Goal: Task Accomplishment & Management: Manage account settings

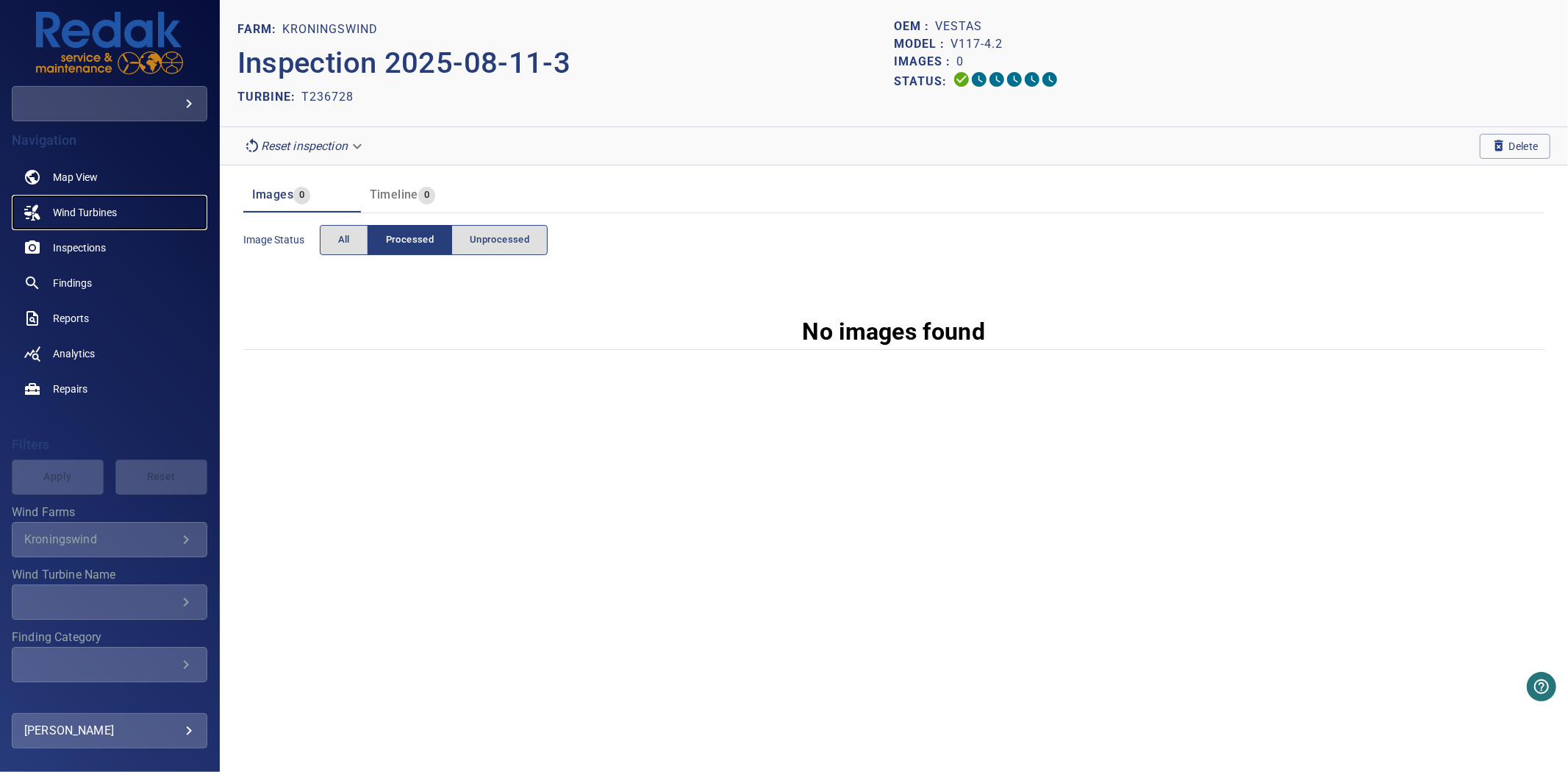
click at [82, 210] on span "Wind Turbines" at bounding box center [85, 213] width 64 height 15
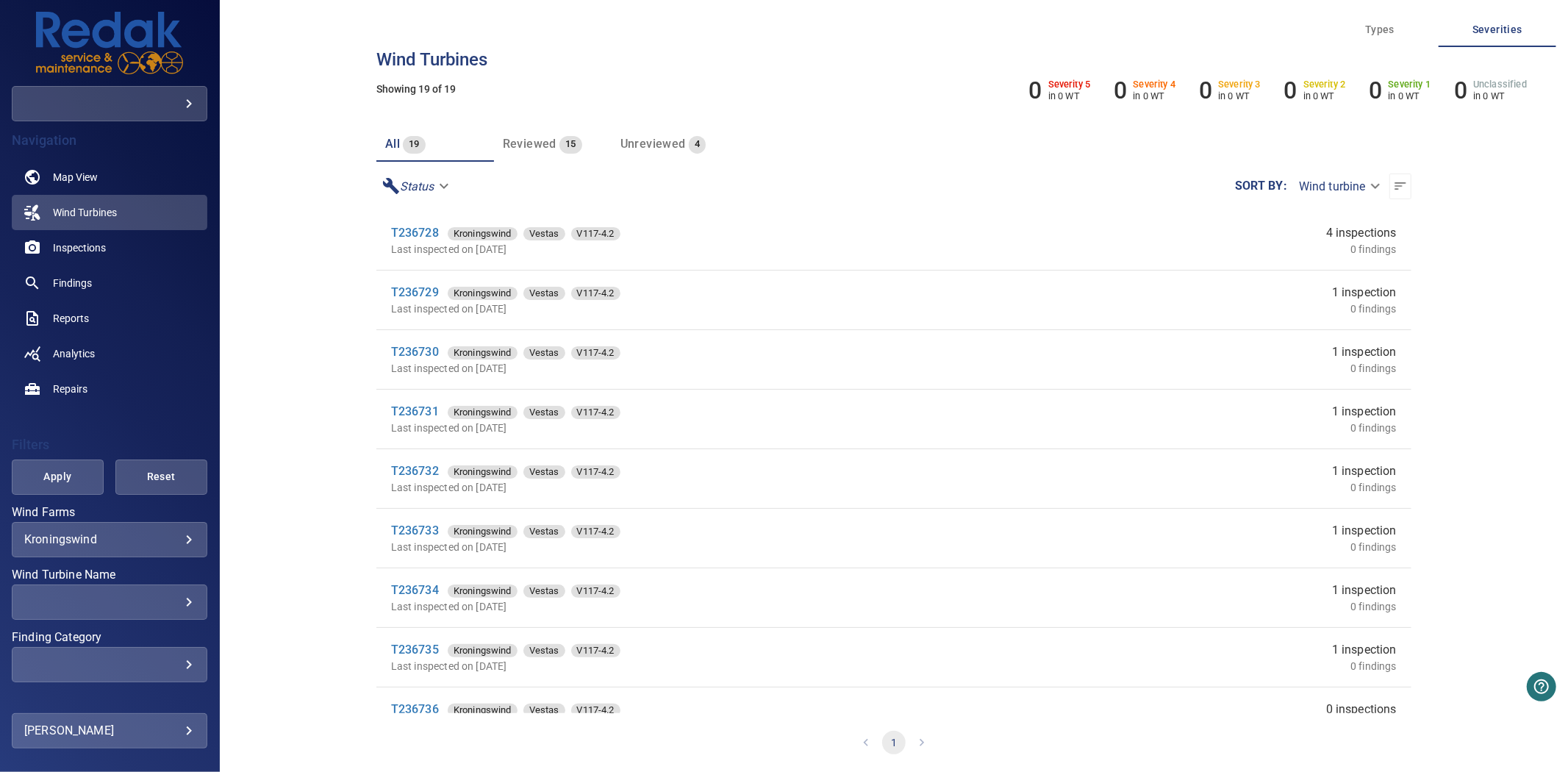
click at [156, 606] on div "​" at bounding box center [109, 602] width 171 height 14
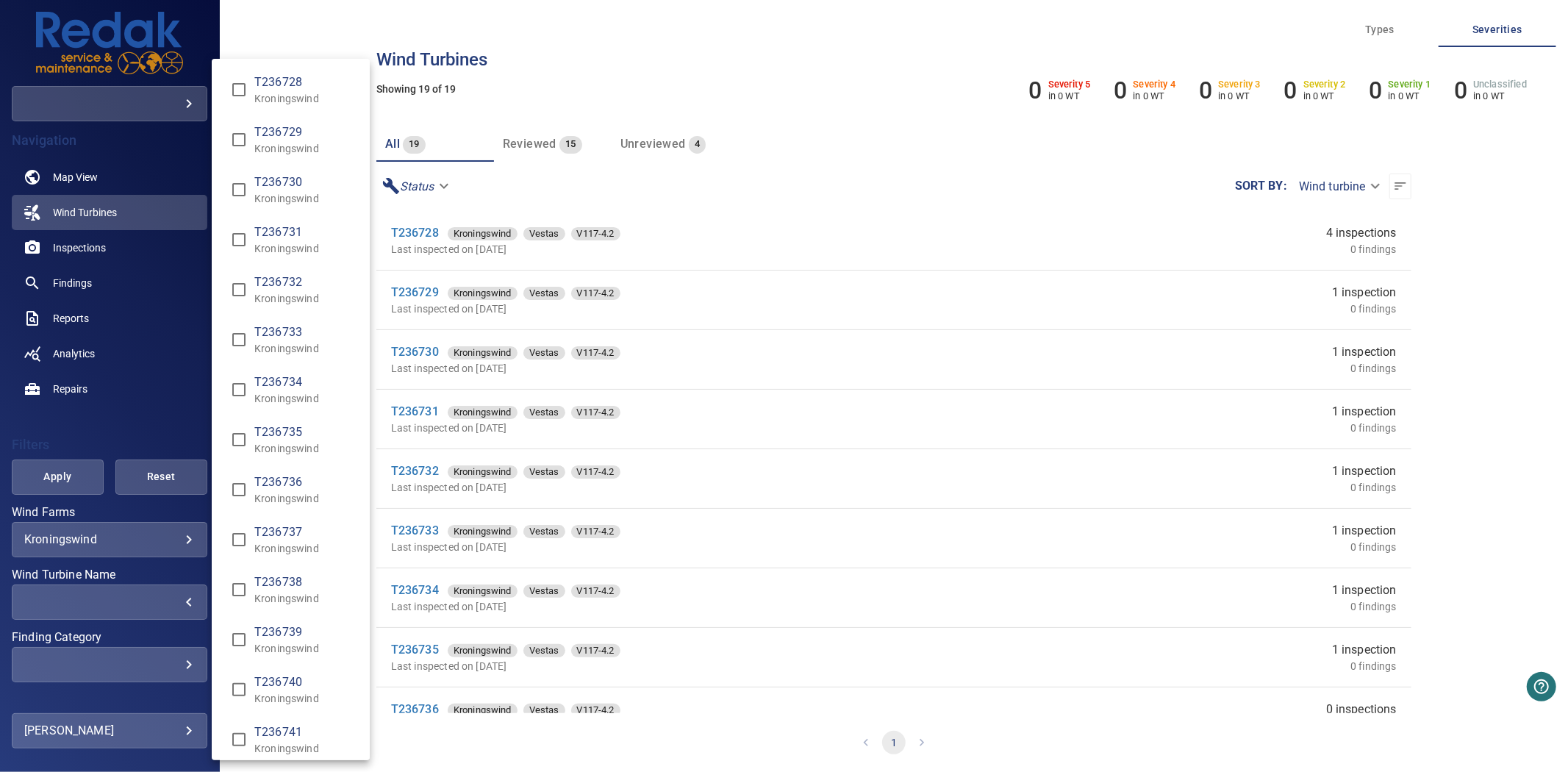
type input "**********"
click at [53, 482] on div "Wind Turbine Name" at bounding box center [784, 386] width 1568 height 772
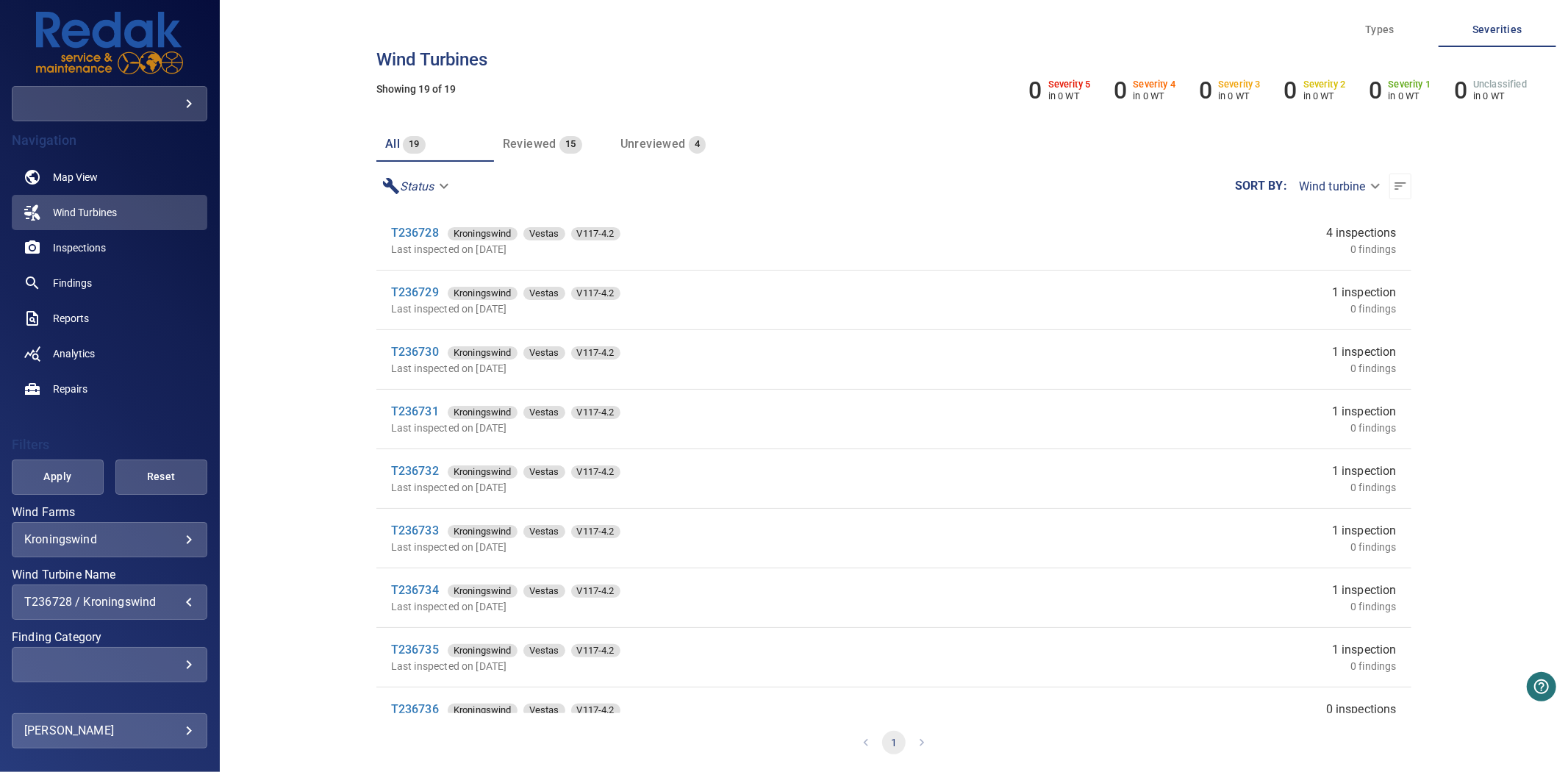
click at [53, 482] on span "Apply" at bounding box center [58, 476] width 56 height 18
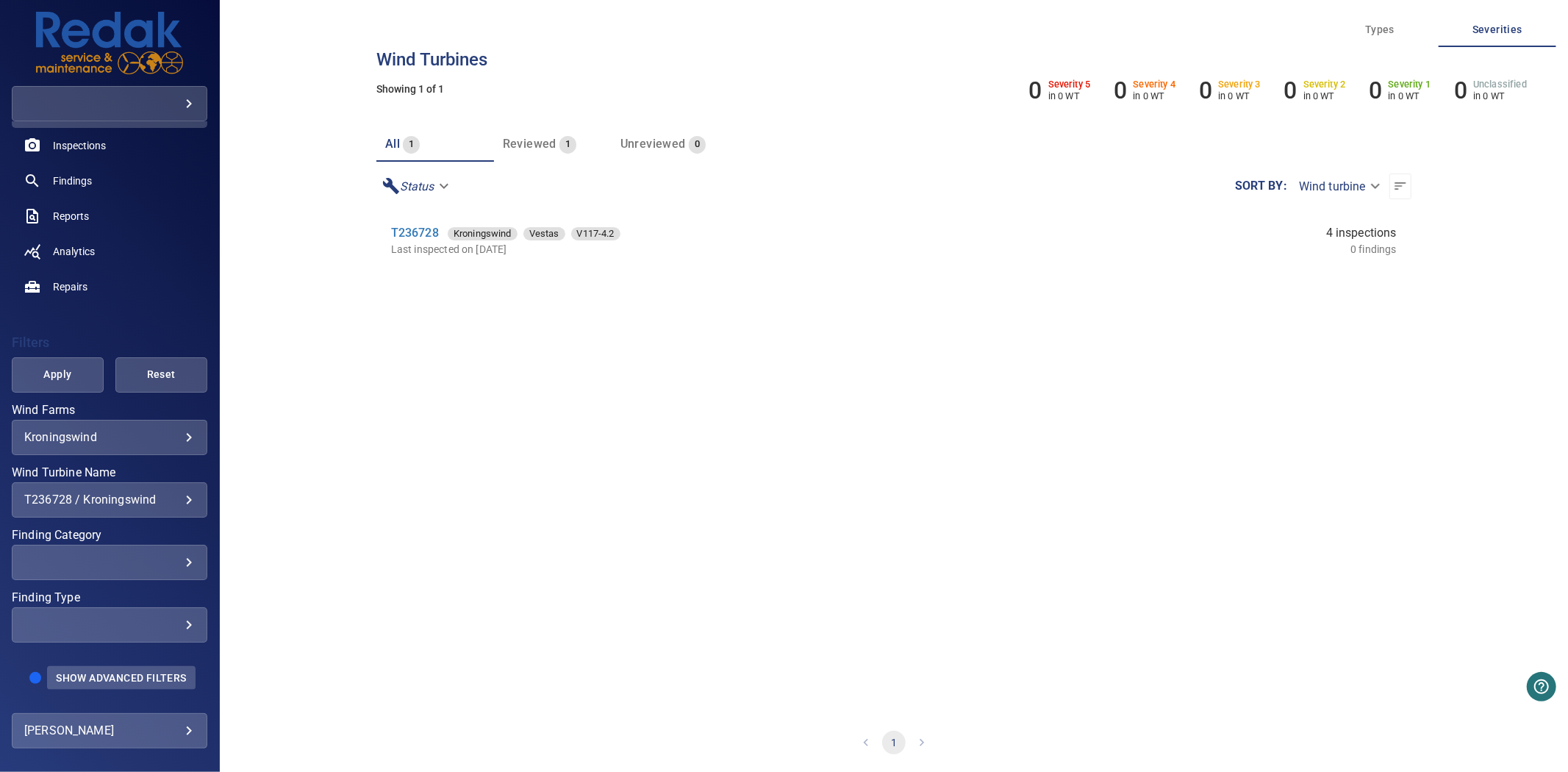
click at [144, 672] on span "Show Advanced Filters" at bounding box center [121, 678] width 130 height 12
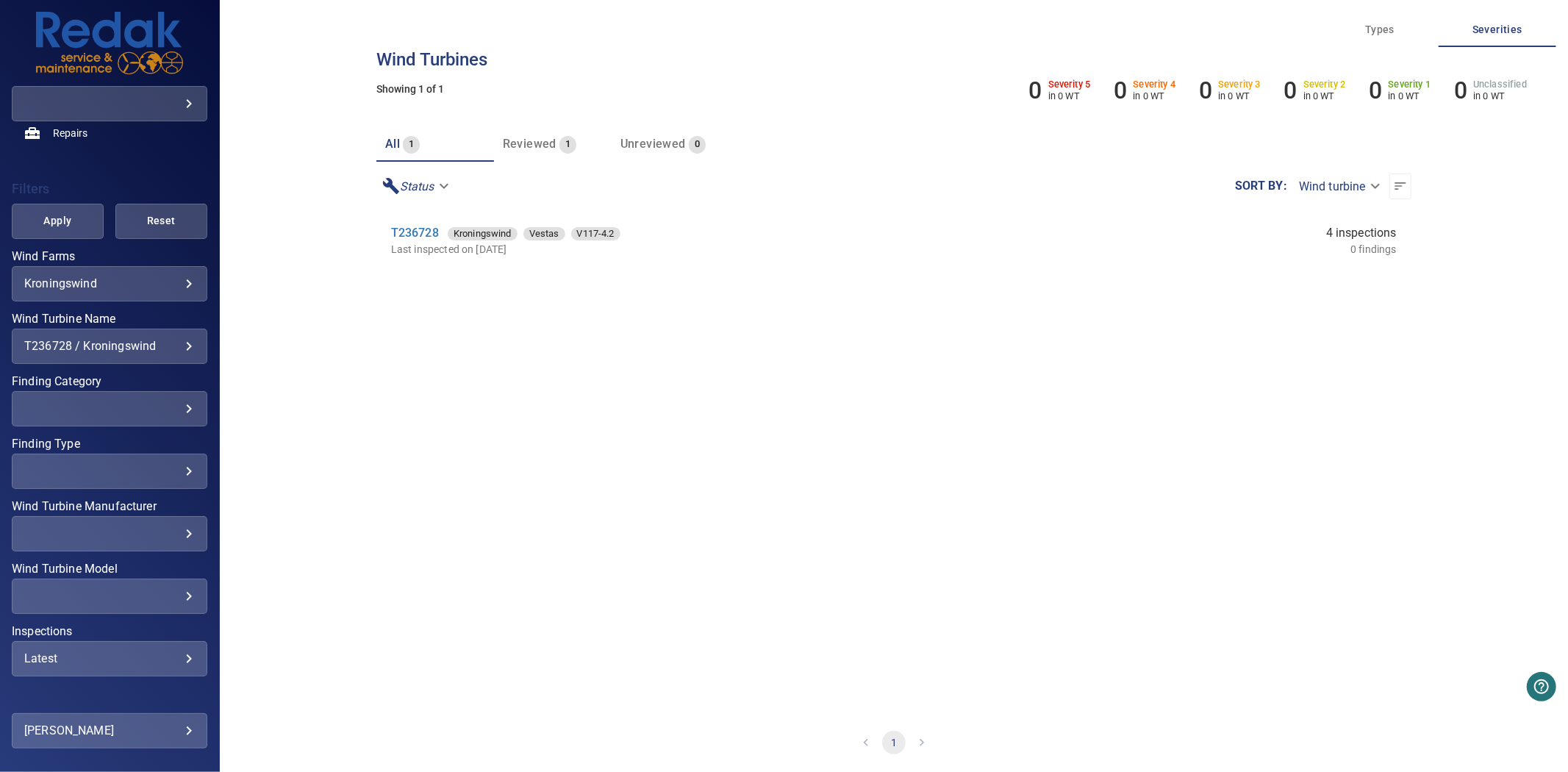
scroll to position [313, 0]
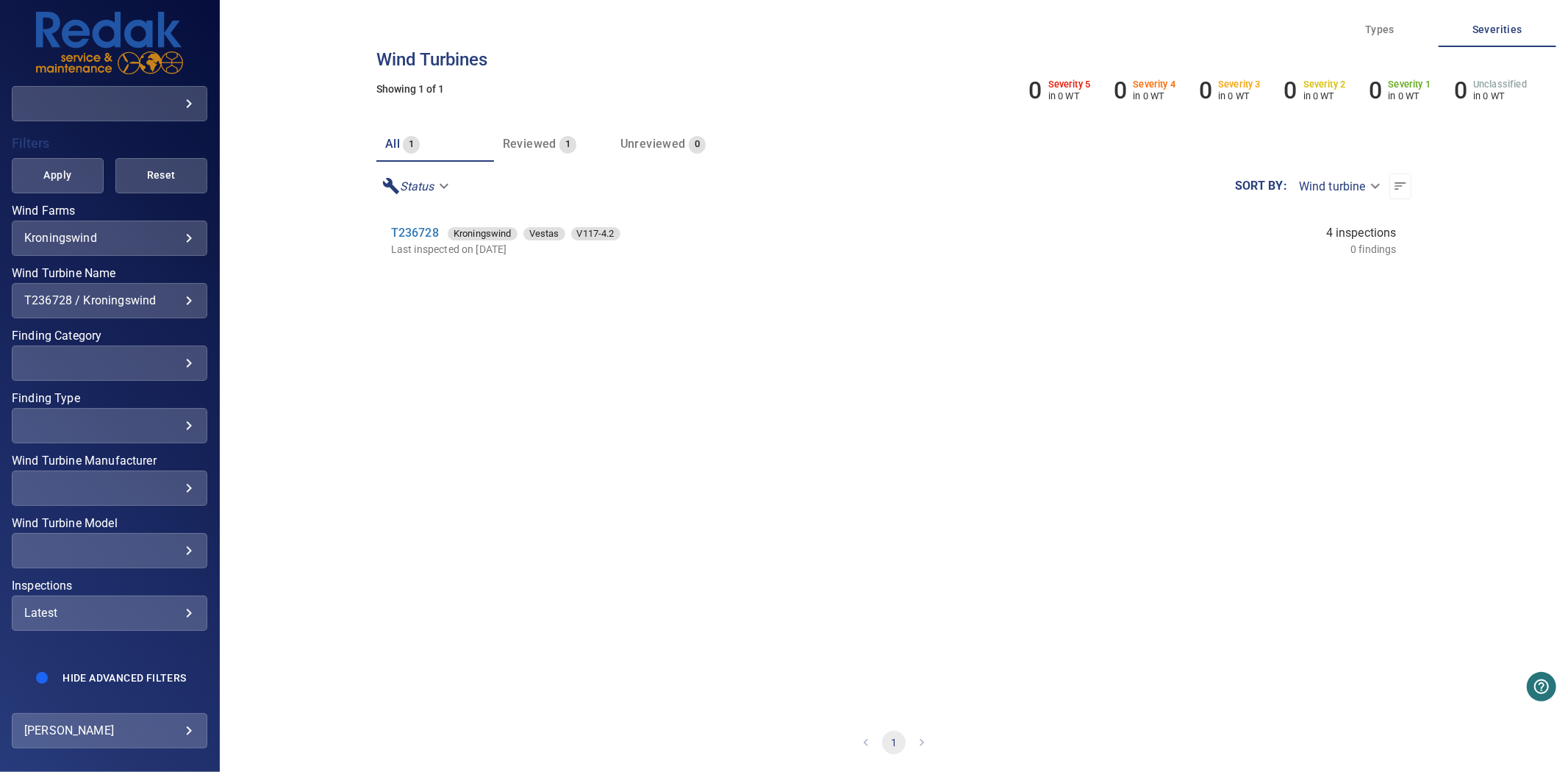
click at [101, 596] on div "Latest ****** ​" at bounding box center [109, 613] width 196 height 35
type input "****"
click at [44, 156] on div "Inspections" at bounding box center [784, 386] width 1568 height 772
click at [48, 166] on span "Apply" at bounding box center [58, 175] width 56 height 18
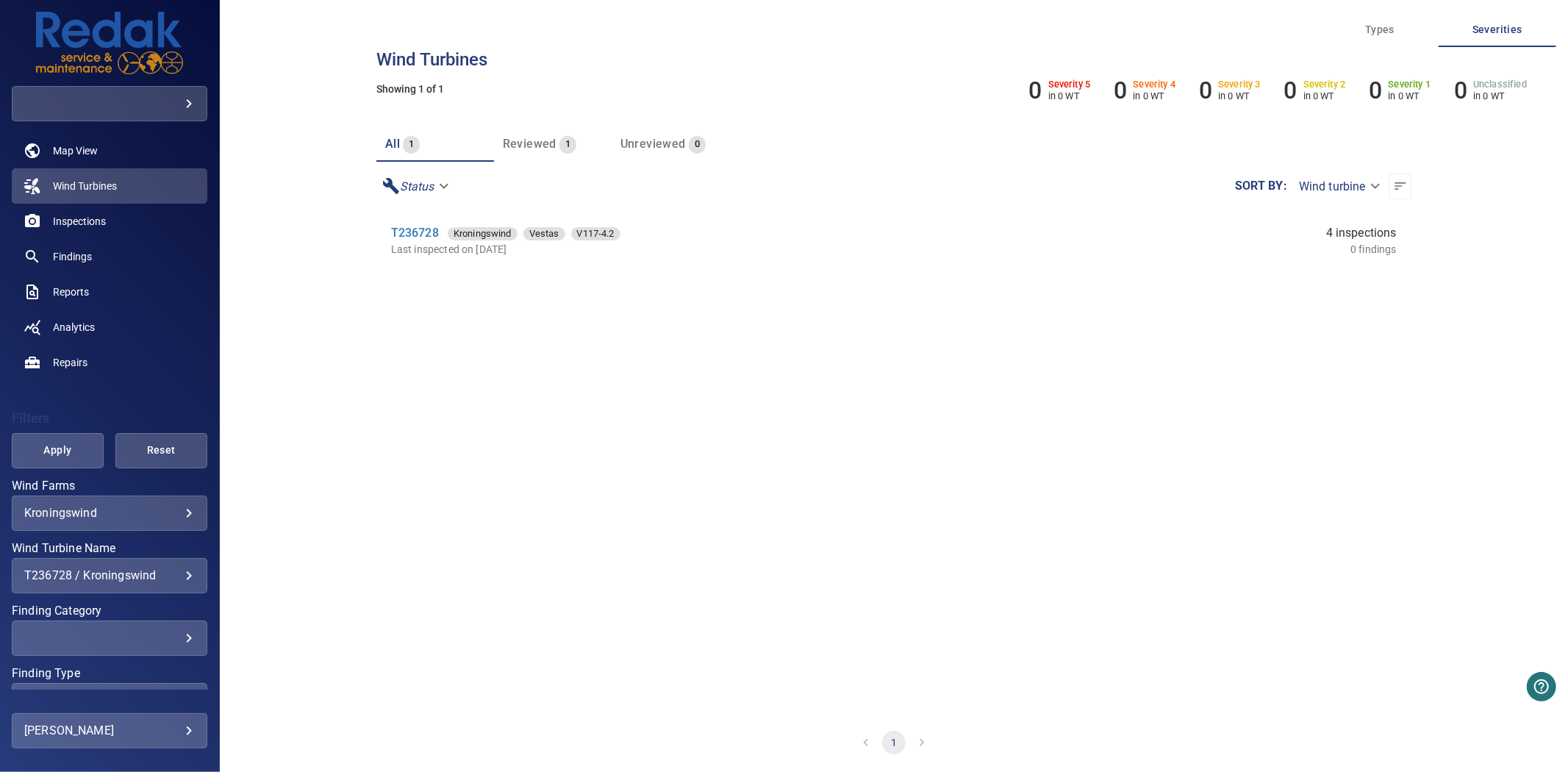
scroll to position [0, 0]
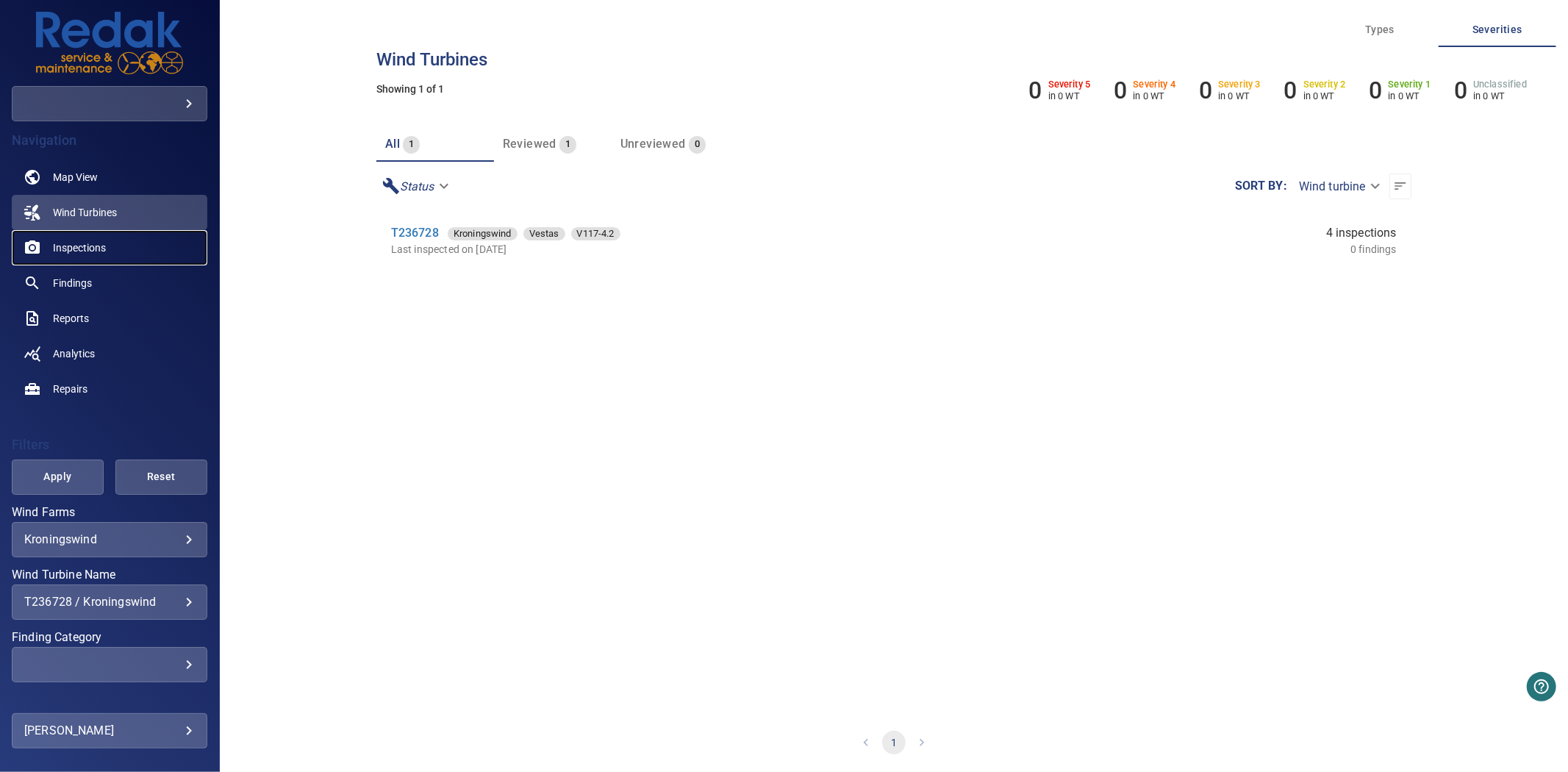
click at [91, 251] on span "Inspections" at bounding box center [79, 248] width 53 height 15
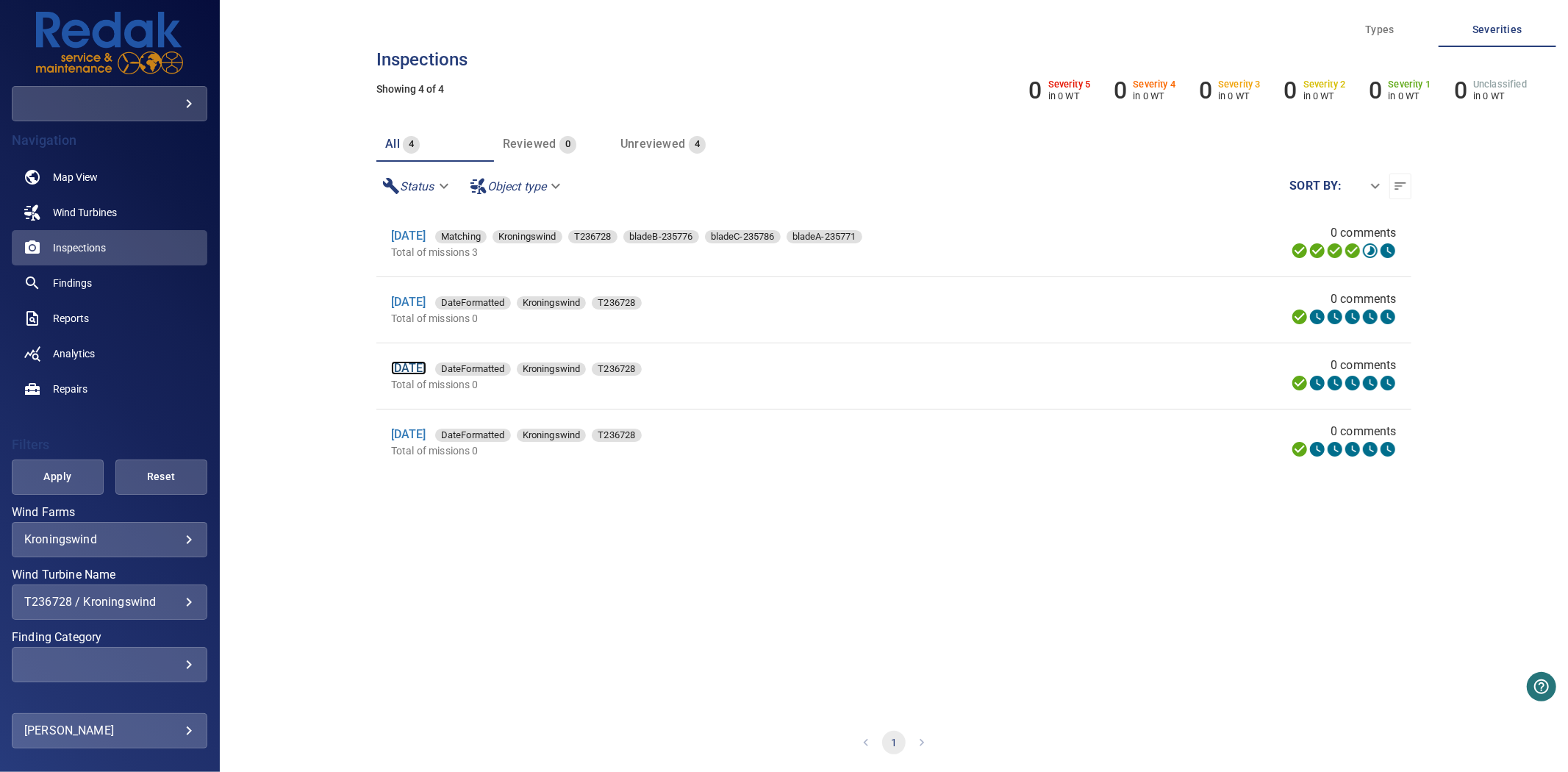
drag, startPoint x: 430, startPoint y: 360, endPoint x: 424, endPoint y: 367, distance: 9.2
click at [111, 286] on link "Findings" at bounding box center [109, 283] width 196 height 35
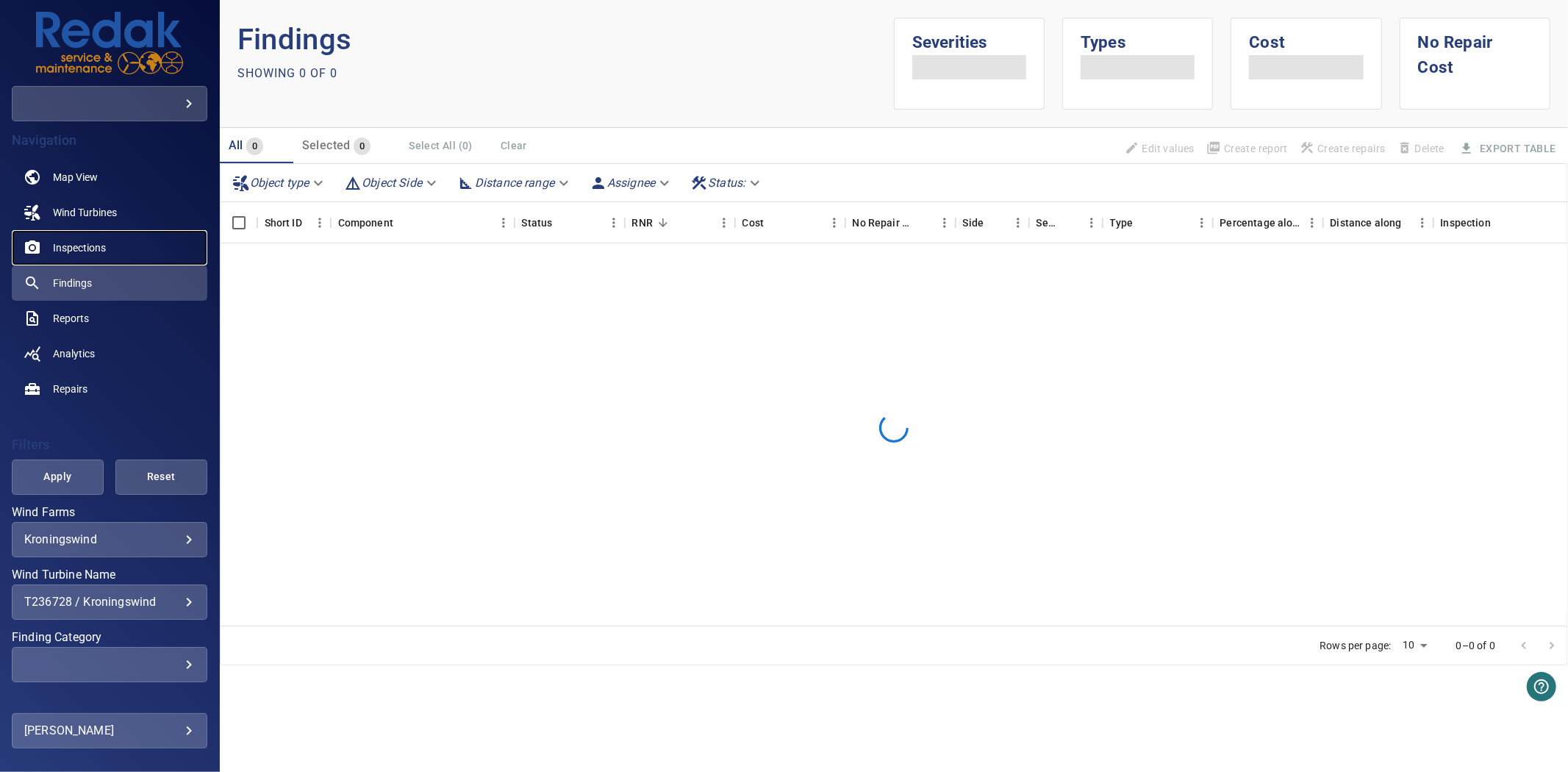
click at [114, 255] on link "Inspections" at bounding box center [109, 248] width 196 height 35
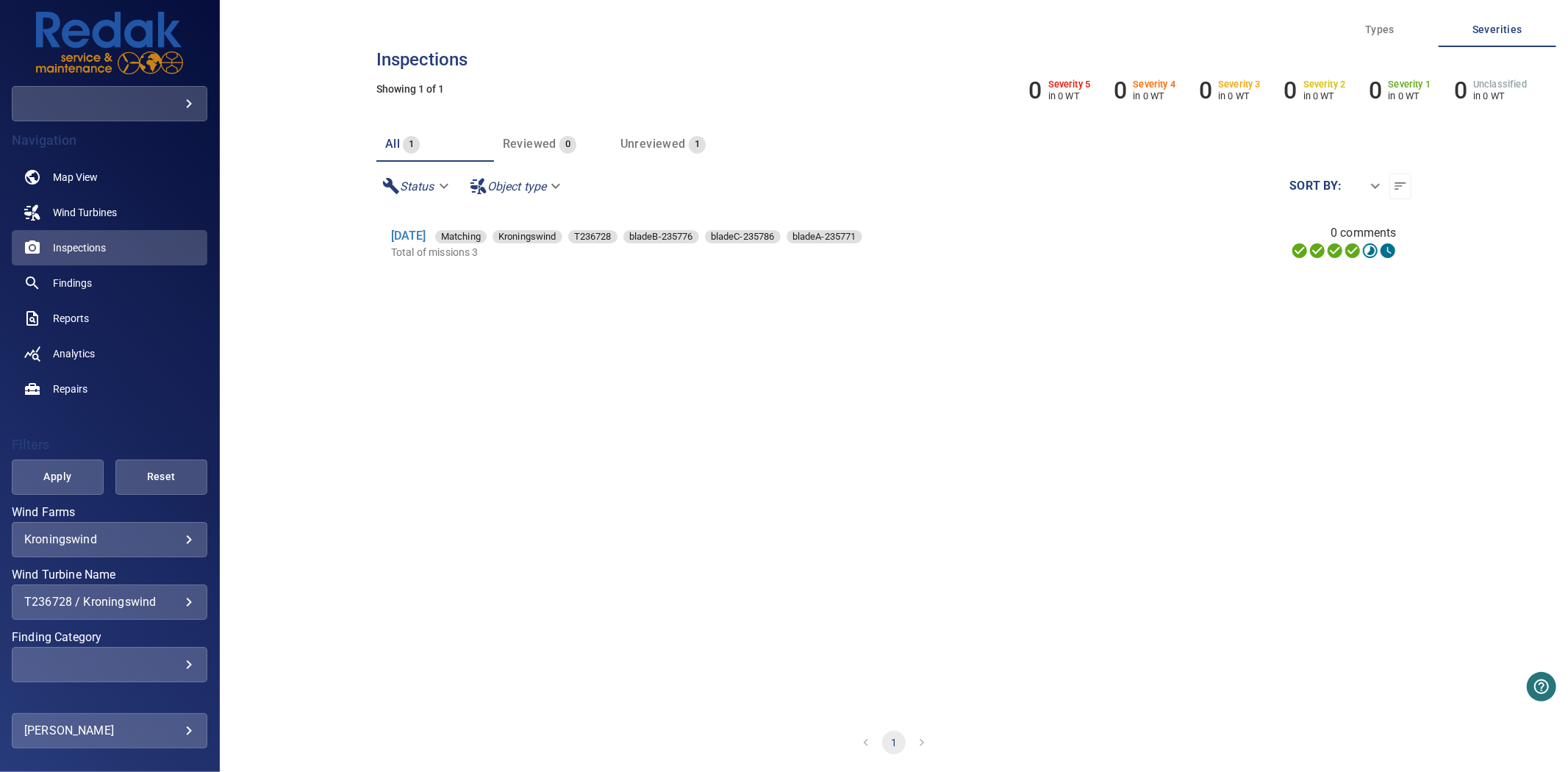
click at [152, 593] on div "**********" at bounding box center [109, 602] width 196 height 35
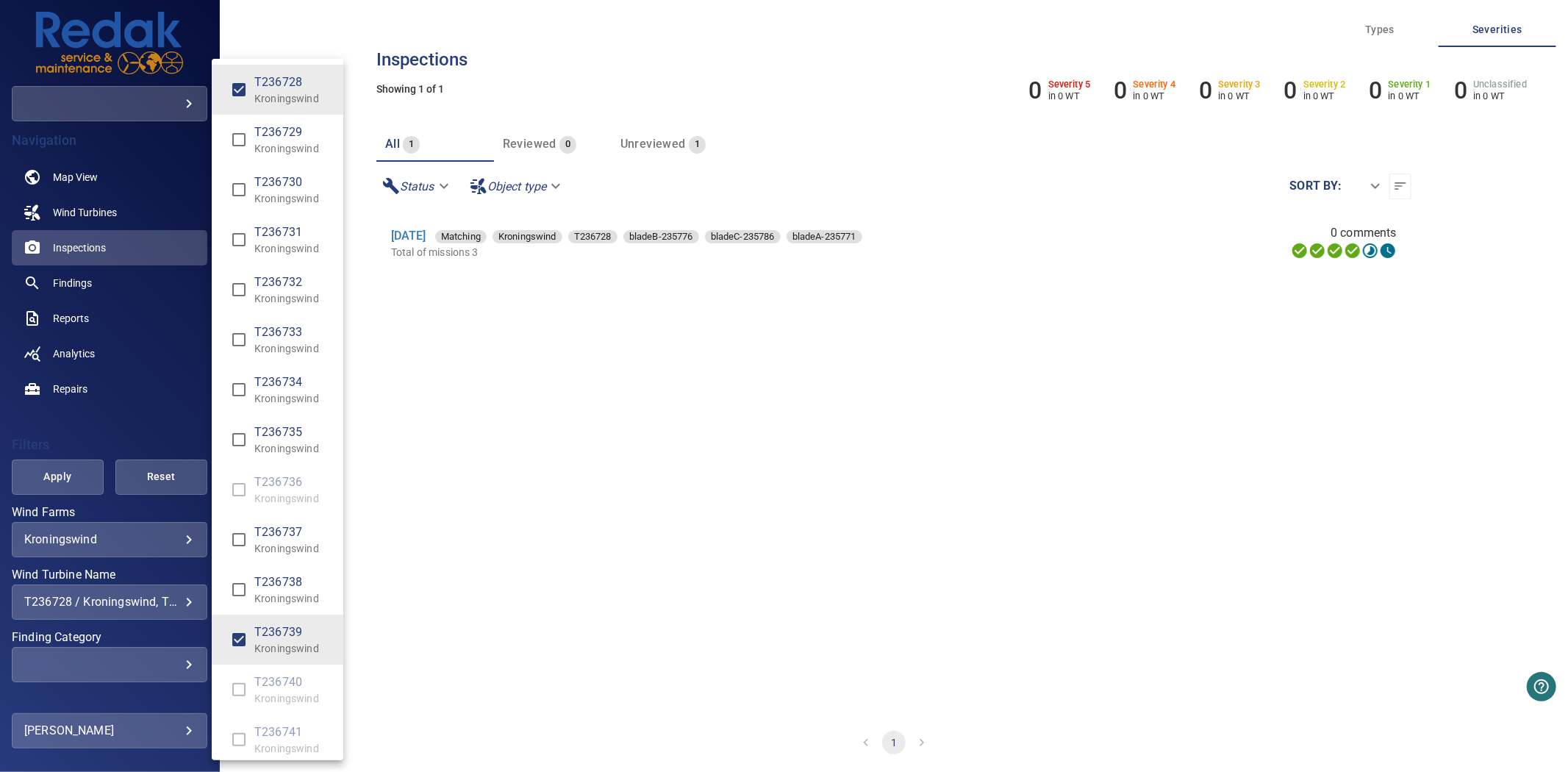
type input "**********"
click at [63, 490] on div "Wind Turbine Name" at bounding box center [784, 386] width 1568 height 772
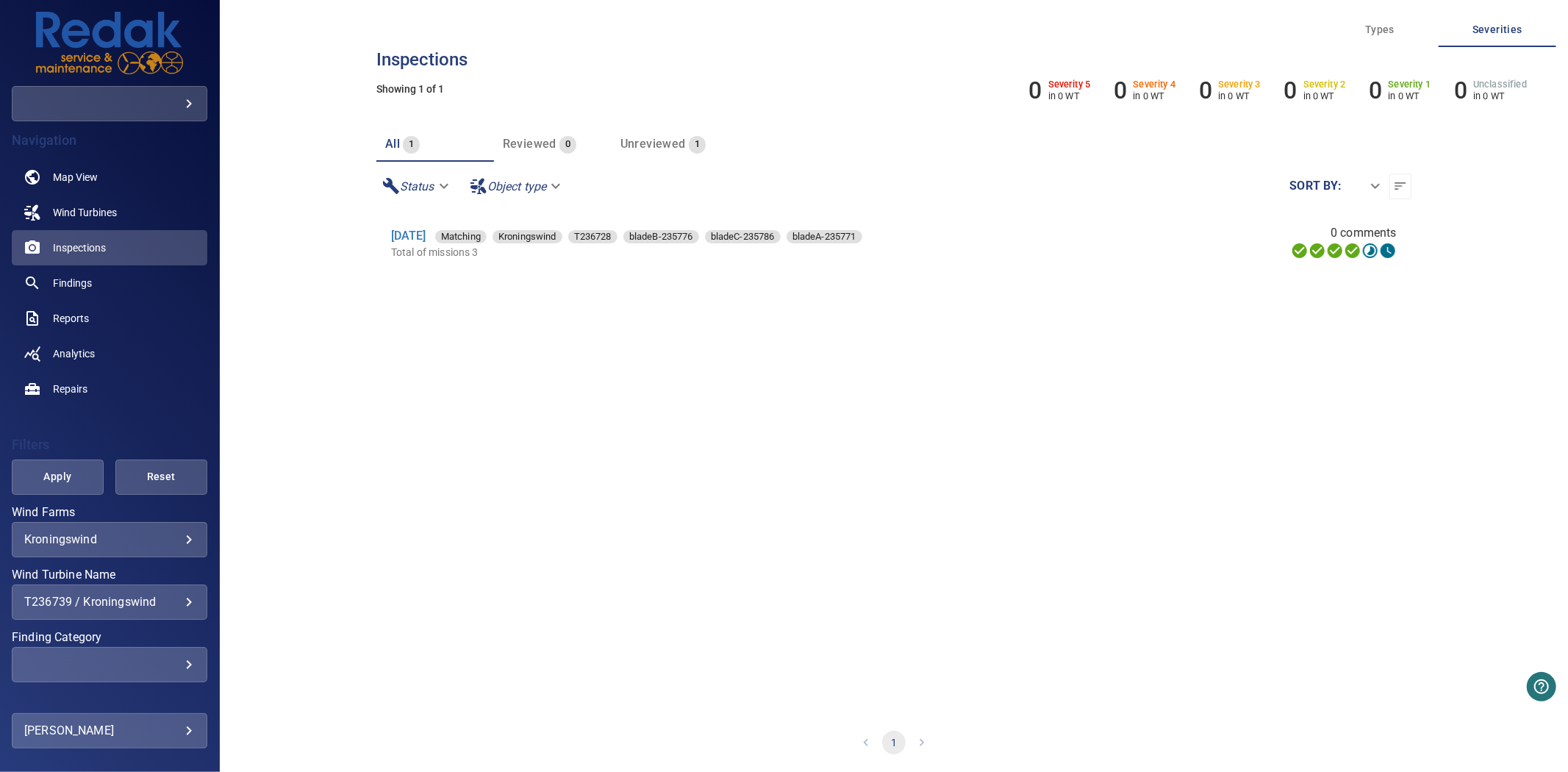
click at [63, 477] on span "Apply" at bounding box center [58, 476] width 56 height 18
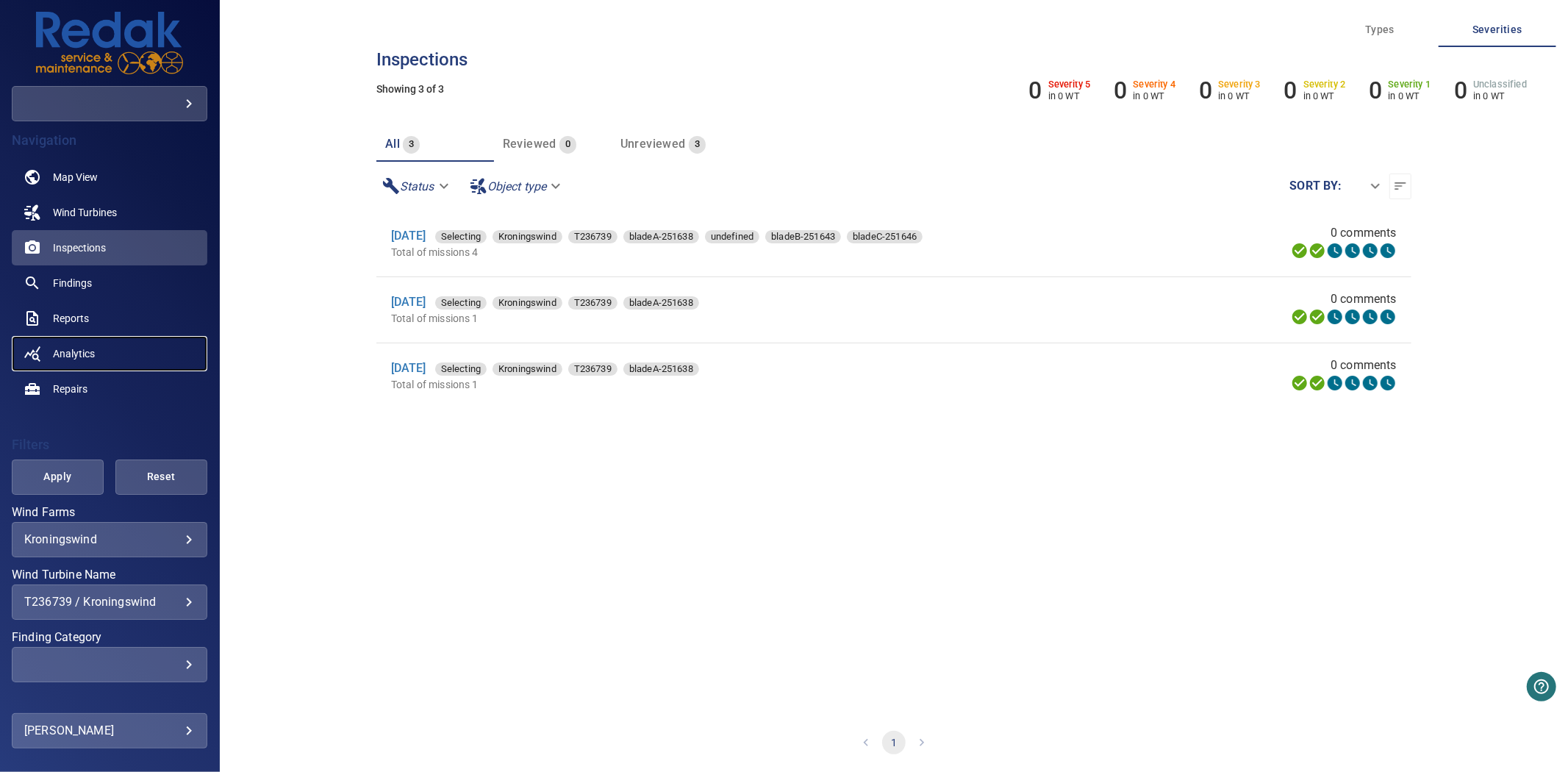
drag, startPoint x: 438, startPoint y: 232, endPoint x: 60, endPoint y: 347, distance: 395.1
click at [60, 347] on span "Analytics" at bounding box center [74, 354] width 42 height 15
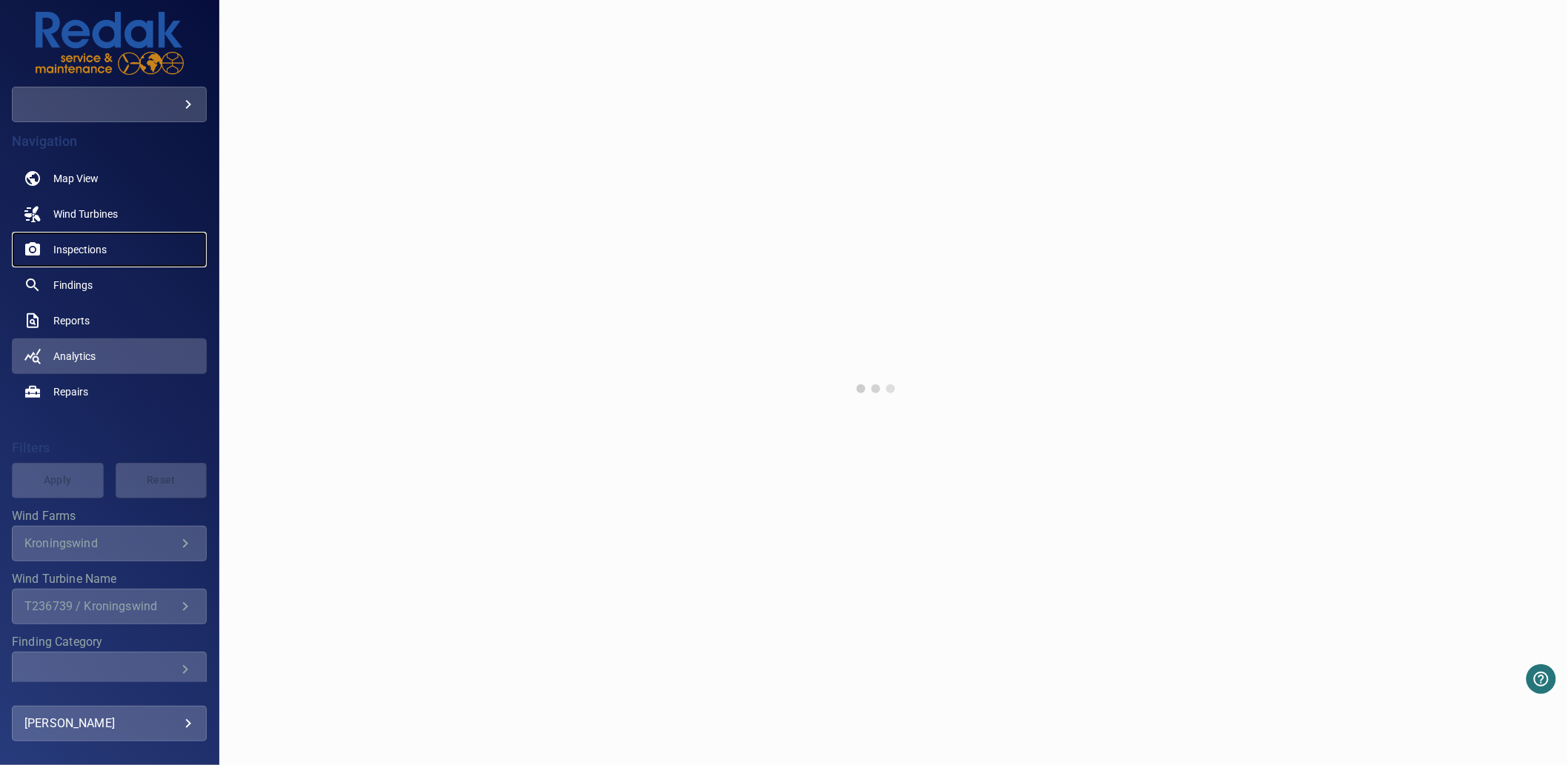
click at [90, 257] on span "Inspections" at bounding box center [80, 249] width 54 height 15
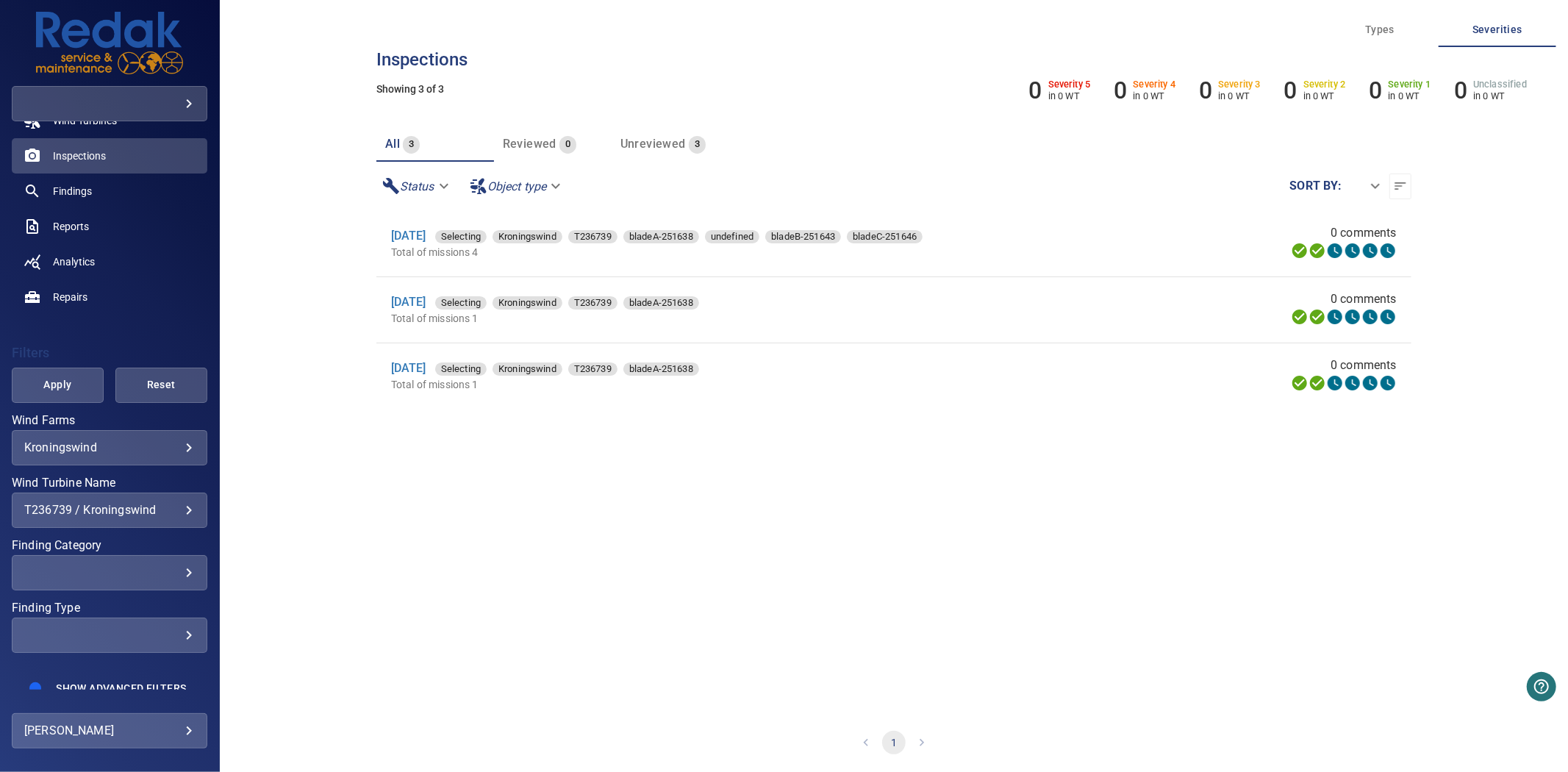
scroll to position [114, 0]
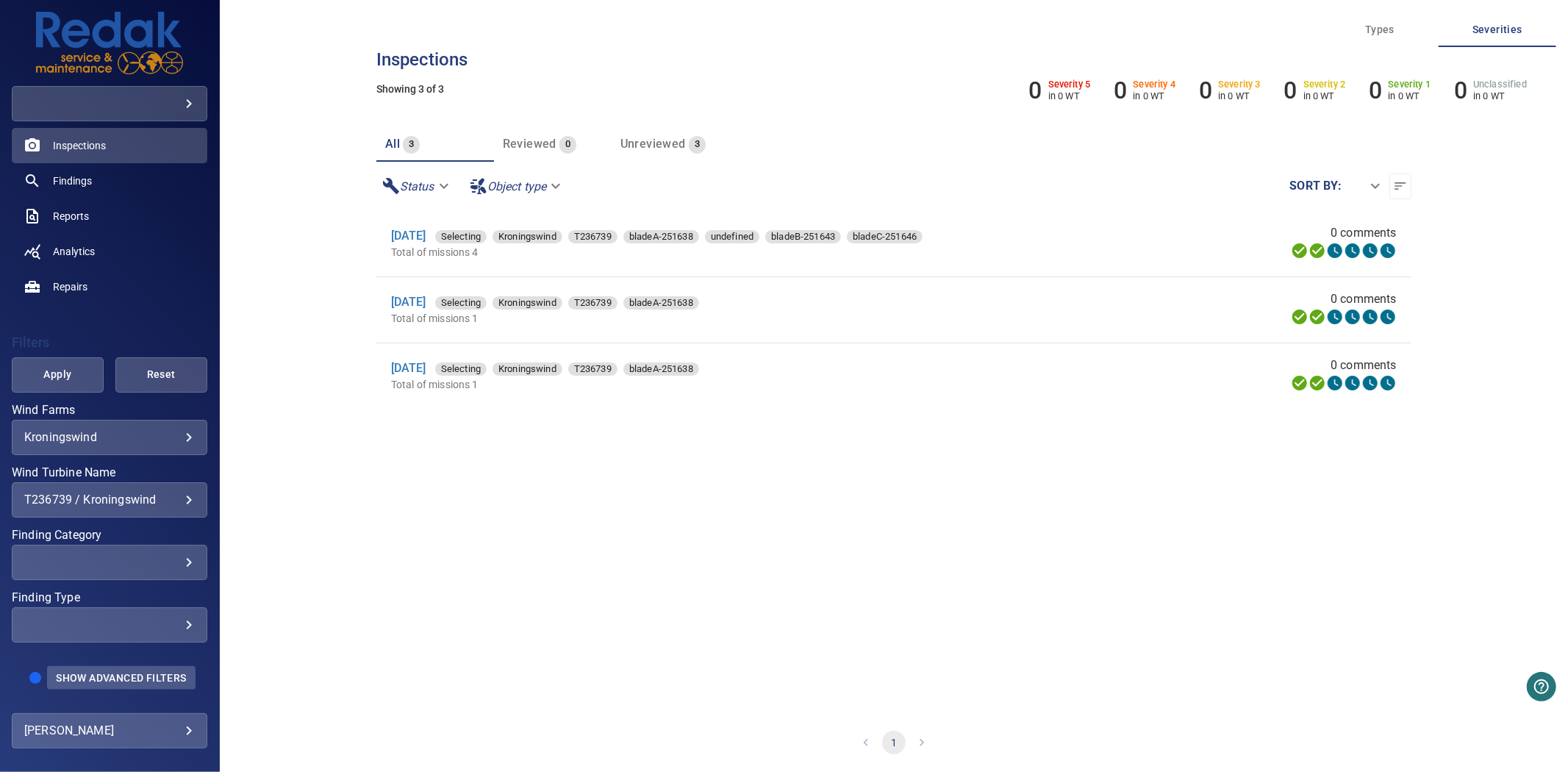
click at [128, 666] on button "Show Advanced Filters" at bounding box center [121, 678] width 148 height 24
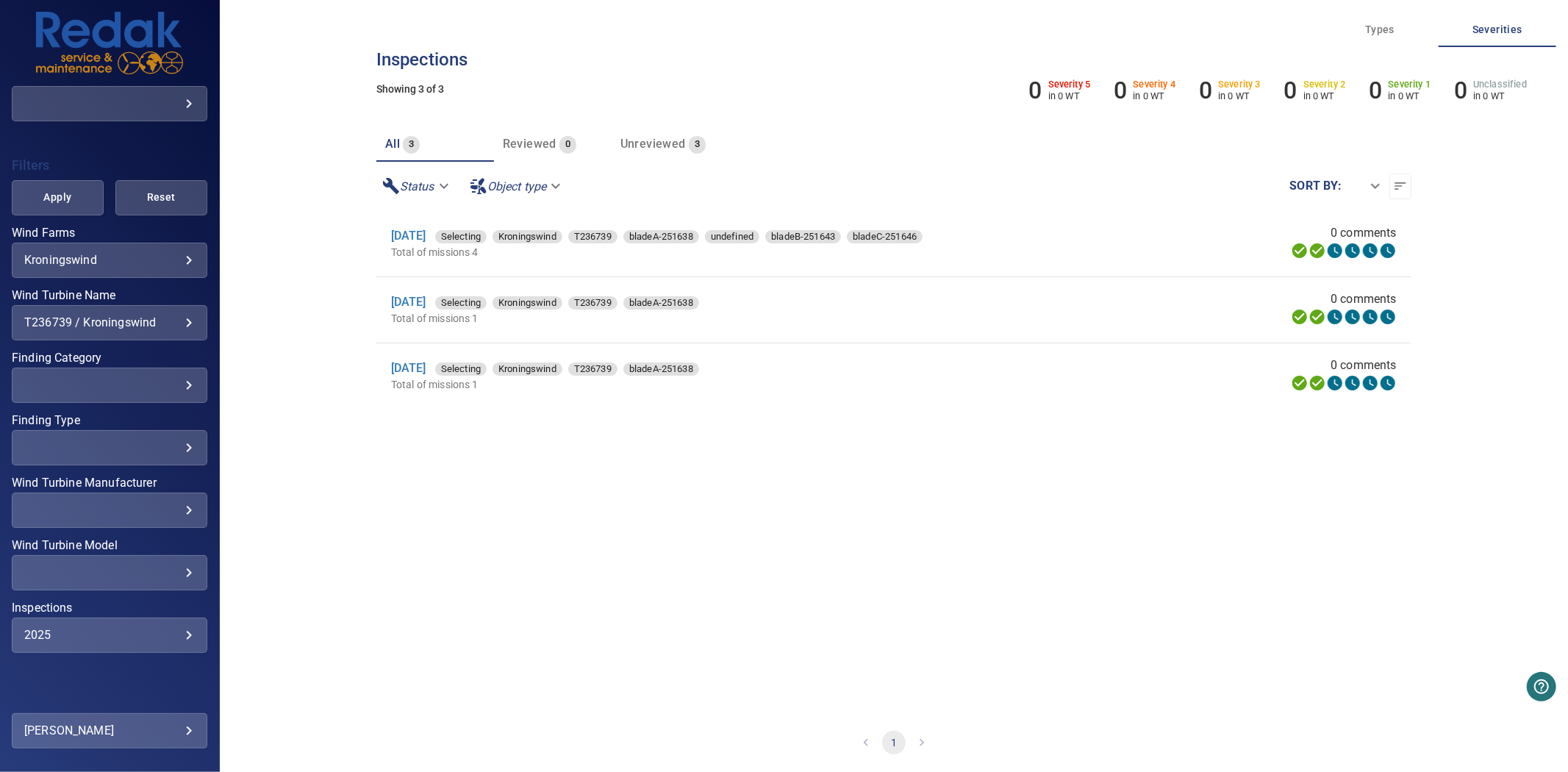
scroll to position [313, 0]
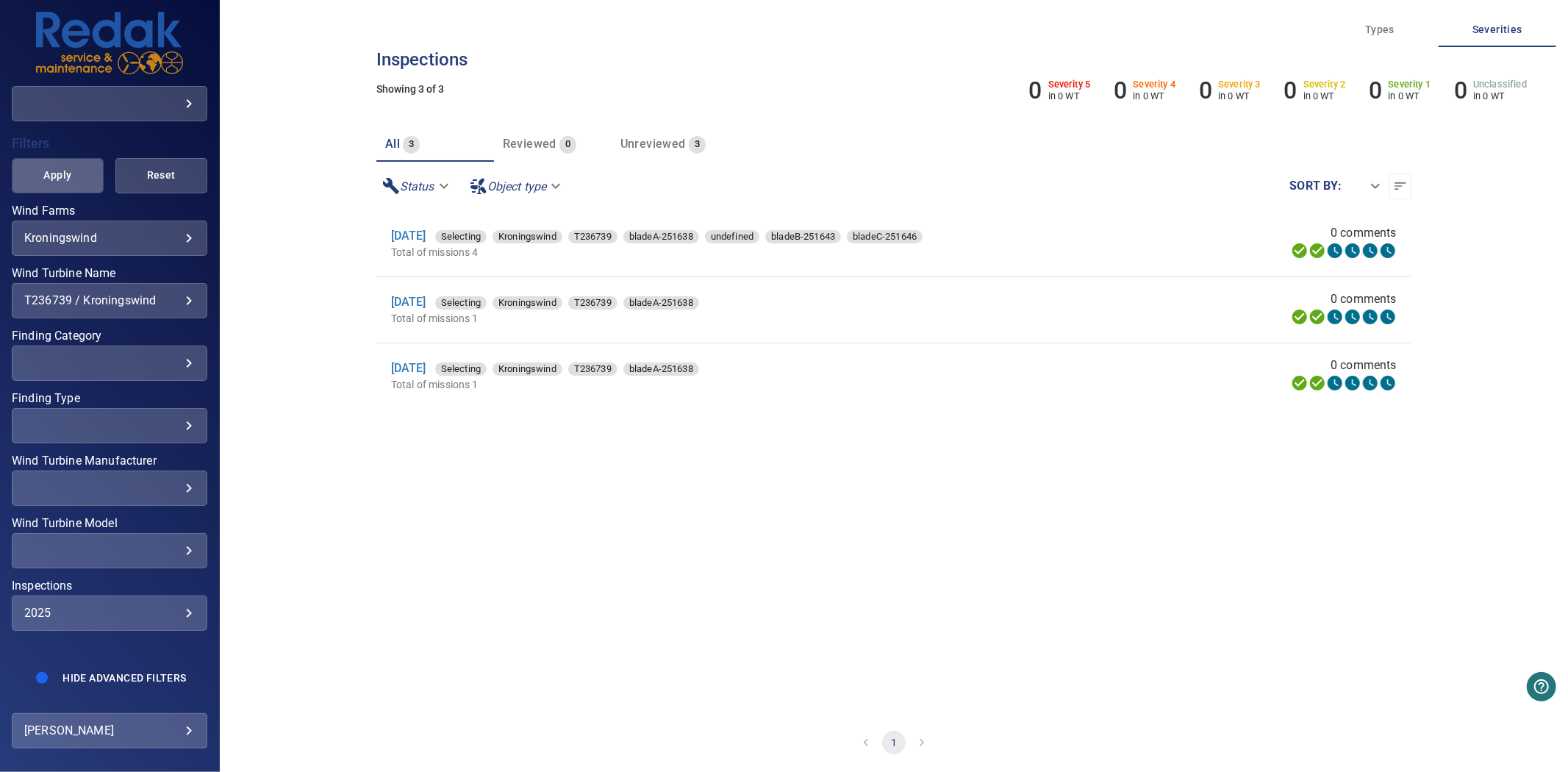
click at [70, 166] on span "Apply" at bounding box center [58, 175] width 56 height 18
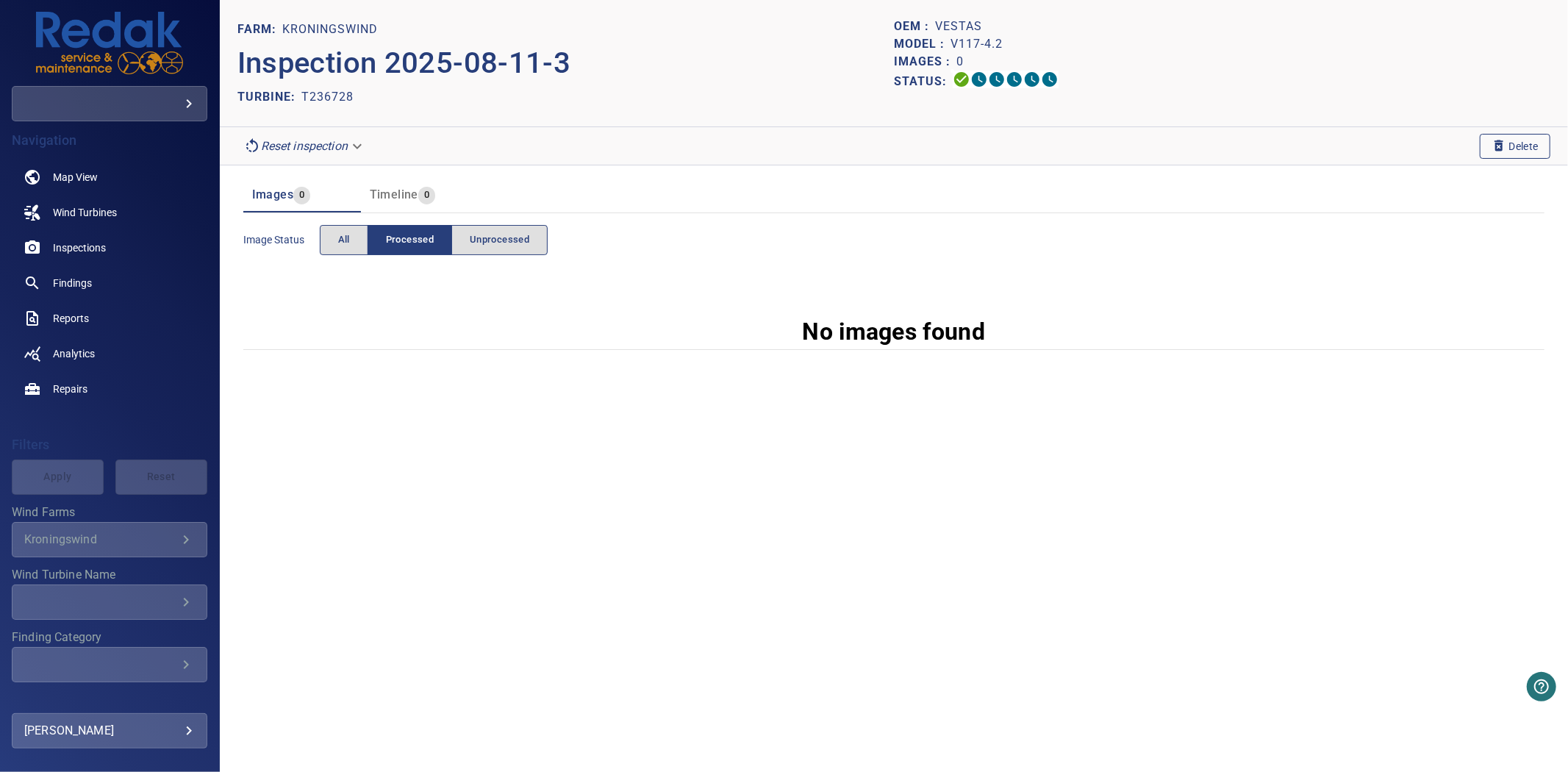
click at [1511, 138] on span "Delete" at bounding box center [1515, 146] width 47 height 16
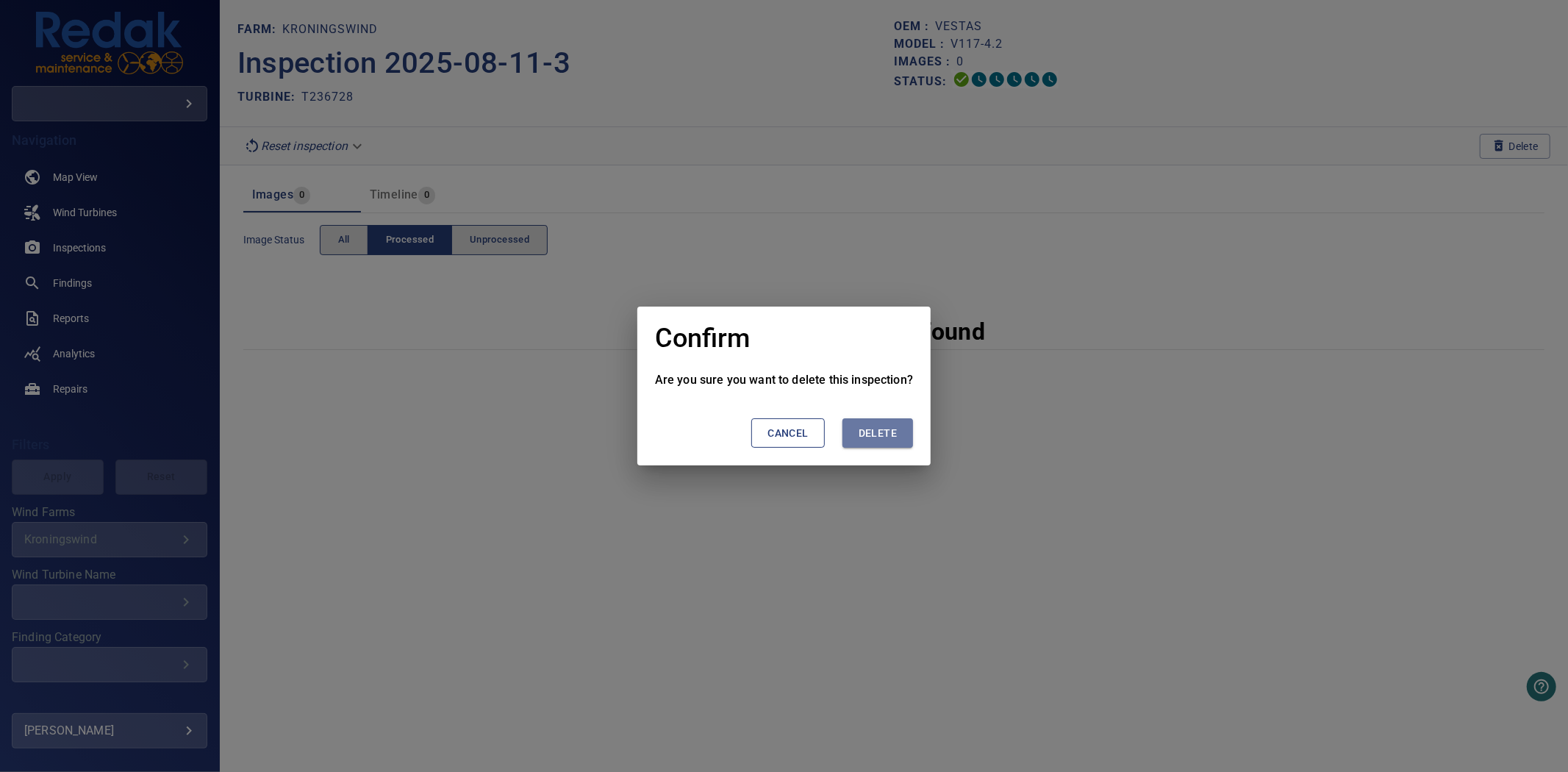
click at [904, 437] on button "Delete" at bounding box center [877, 433] width 71 height 30
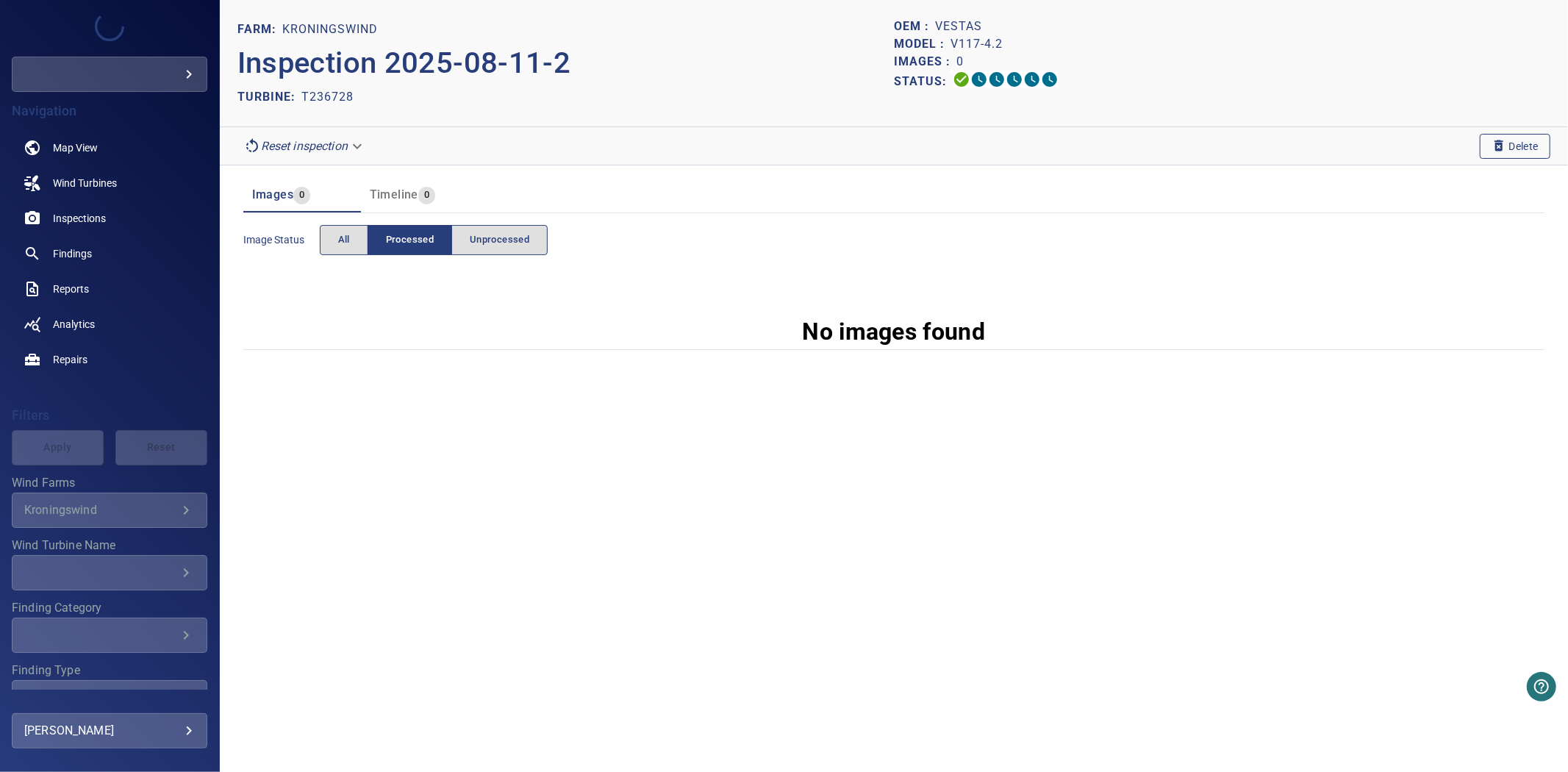
click at [1496, 153] on span "button" at bounding box center [1499, 146] width 15 height 16
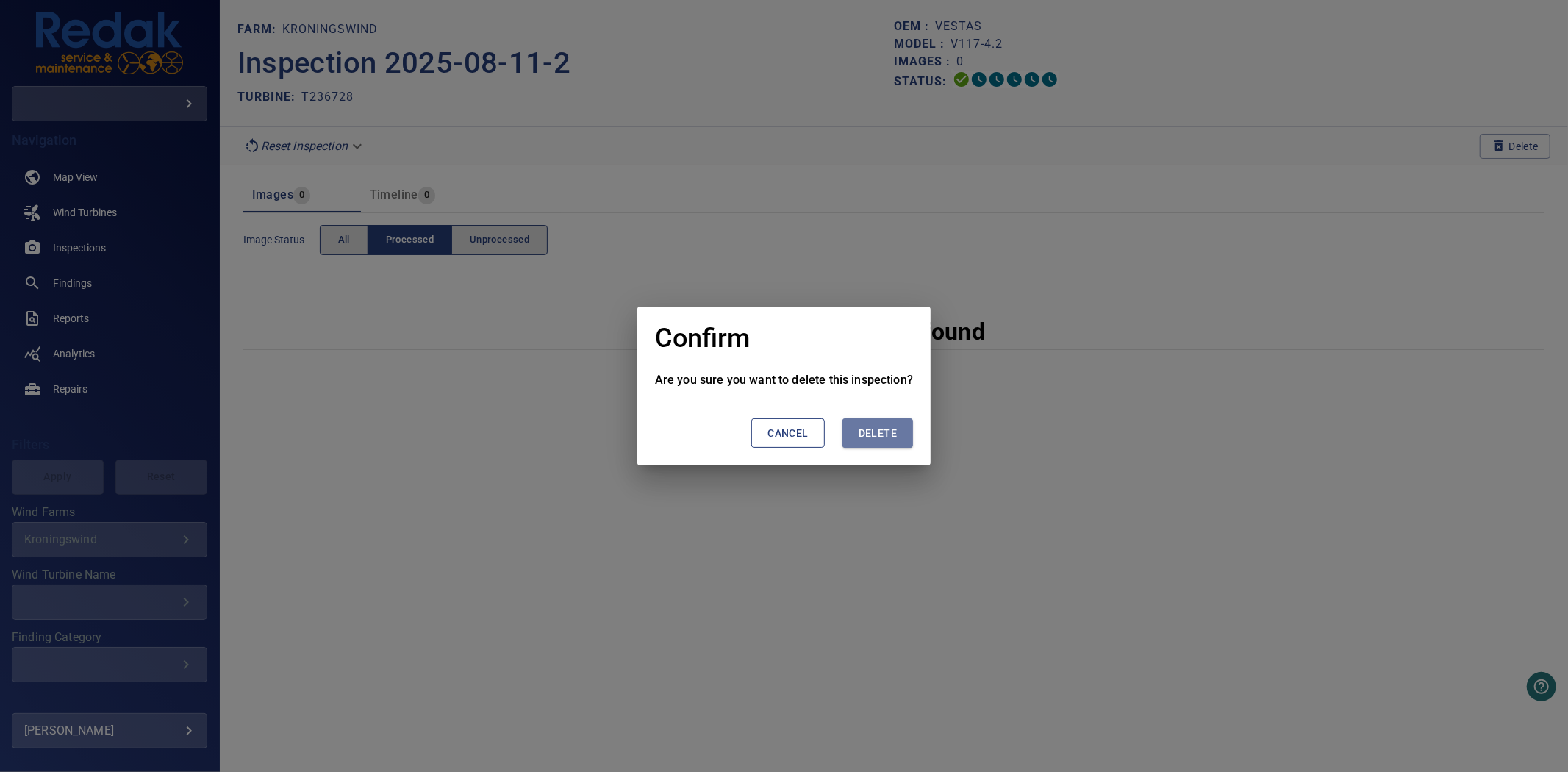
click at [863, 442] on button "Delete" at bounding box center [877, 433] width 71 height 30
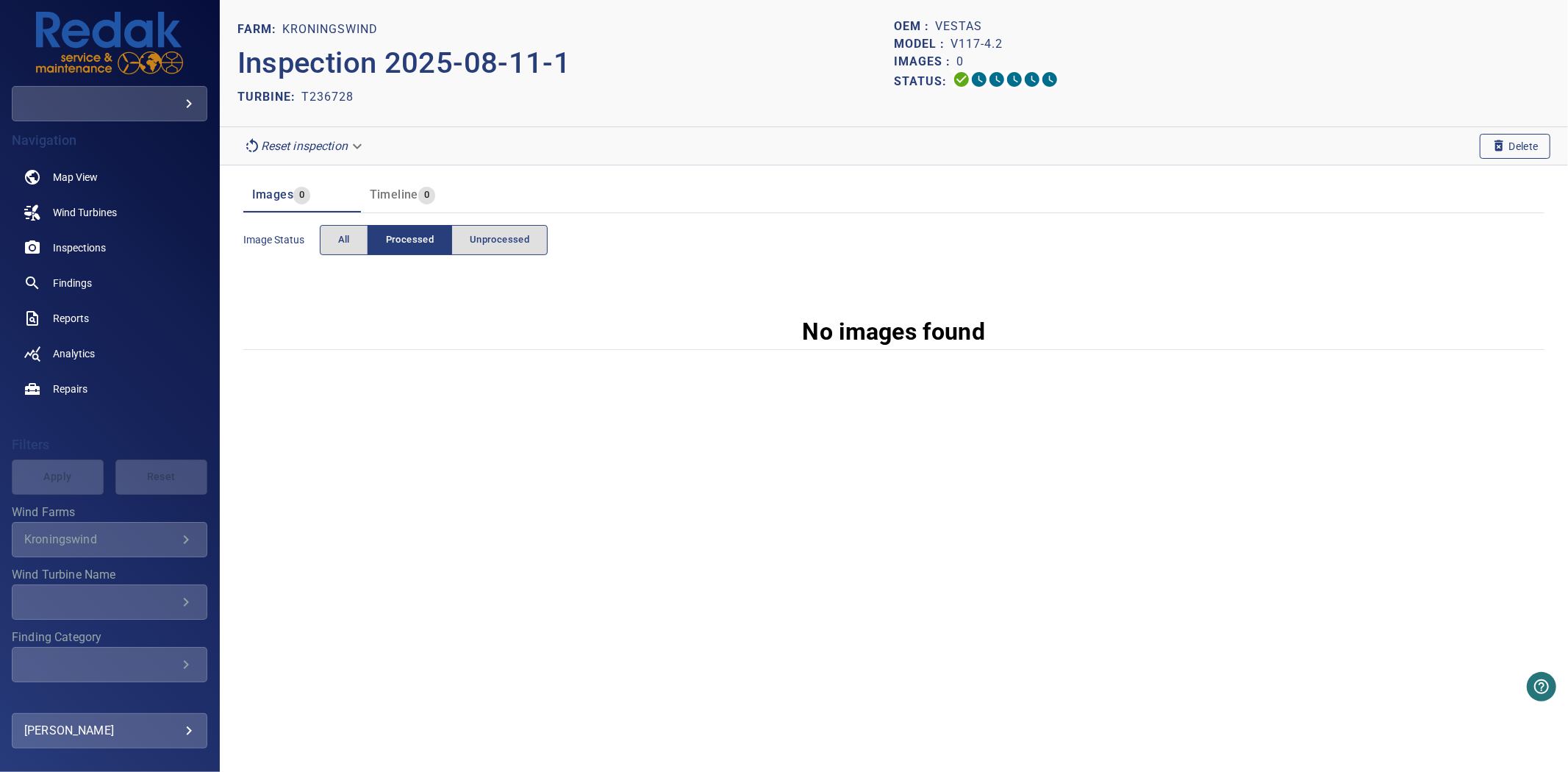
click at [1505, 142] on span "Delete" at bounding box center [1515, 146] width 47 height 16
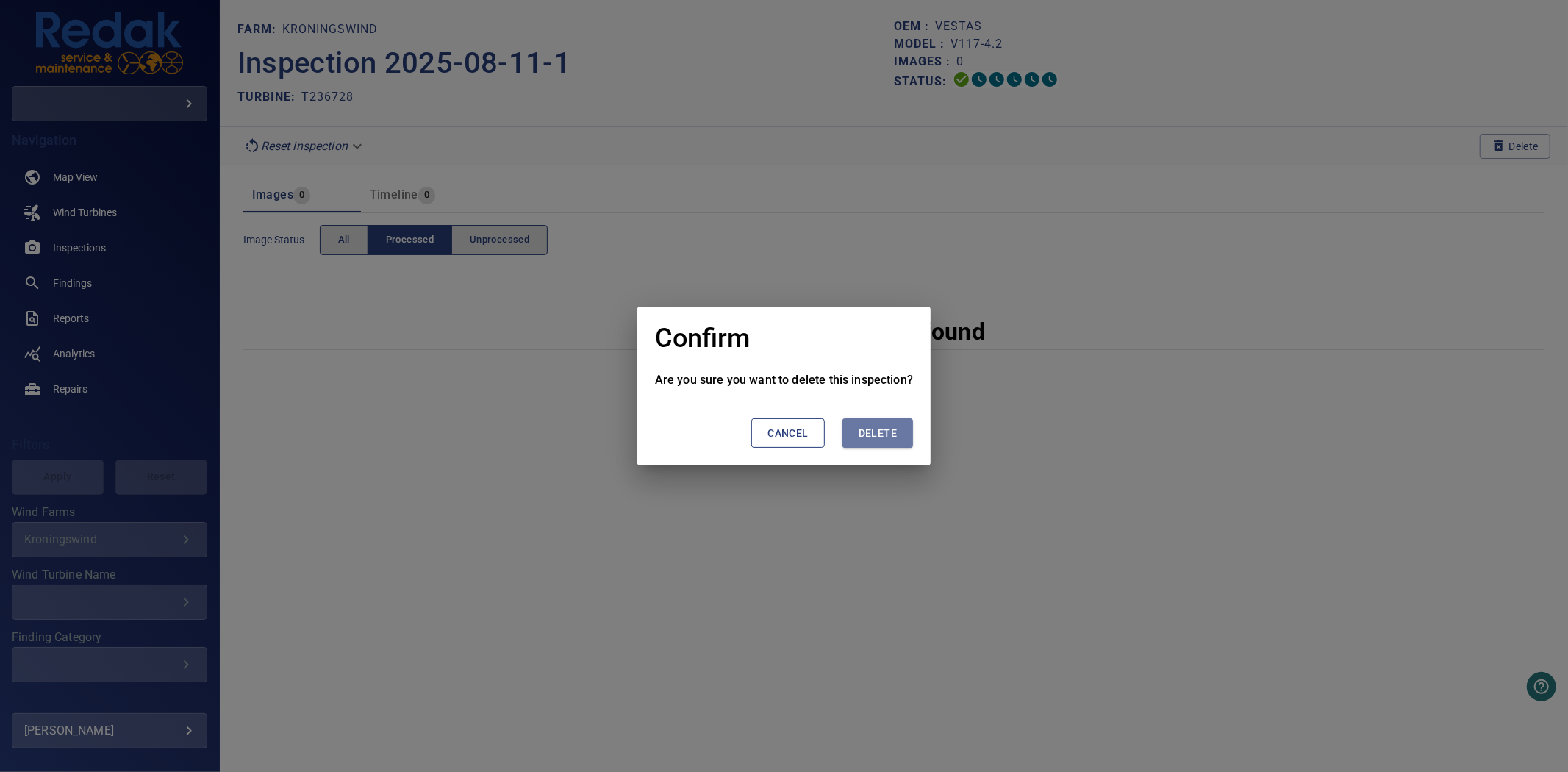
click at [892, 429] on span "Delete" at bounding box center [878, 433] width 38 height 18
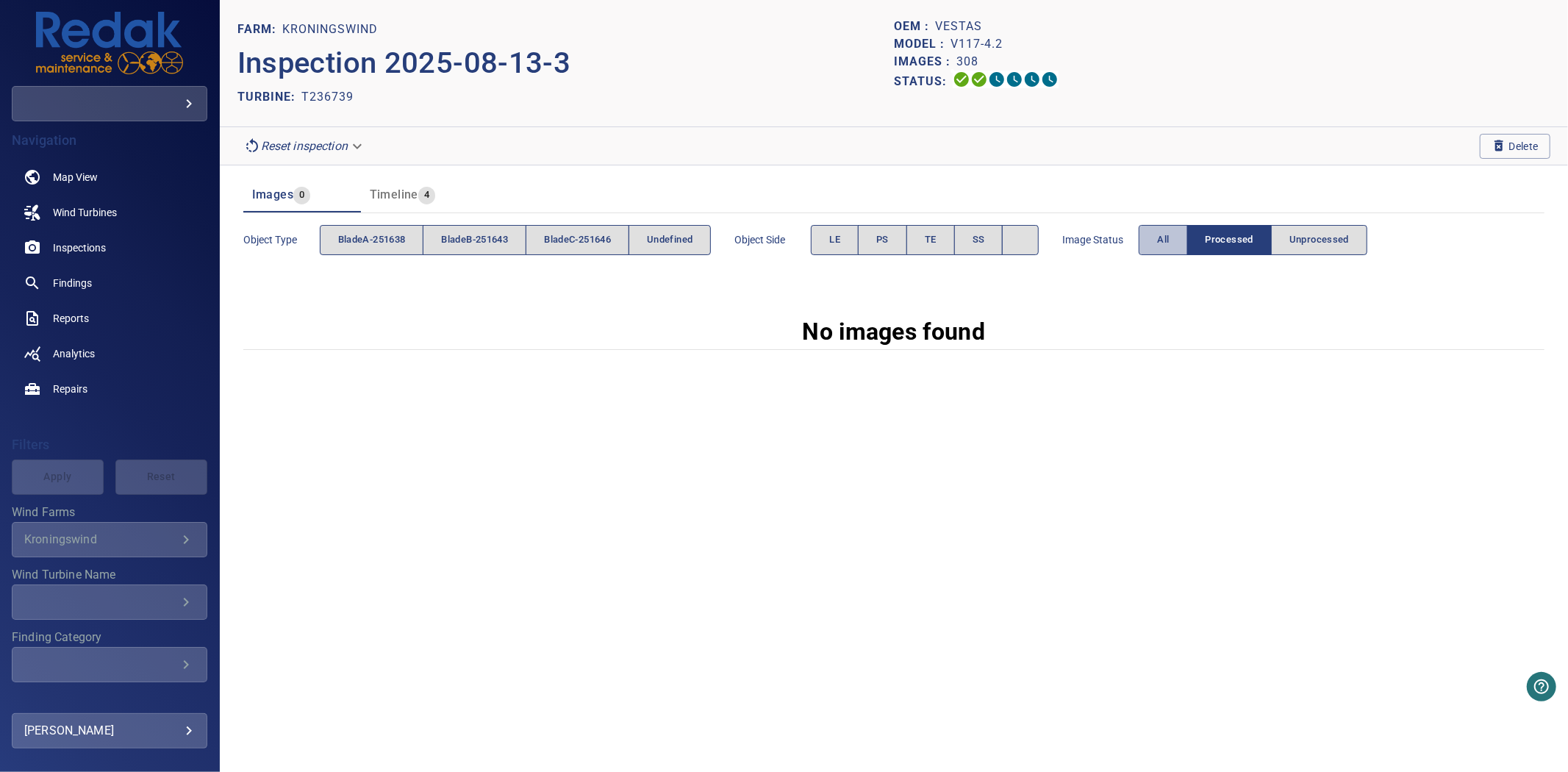
click at [1187, 238] on button "All" at bounding box center [1163, 240] width 48 height 30
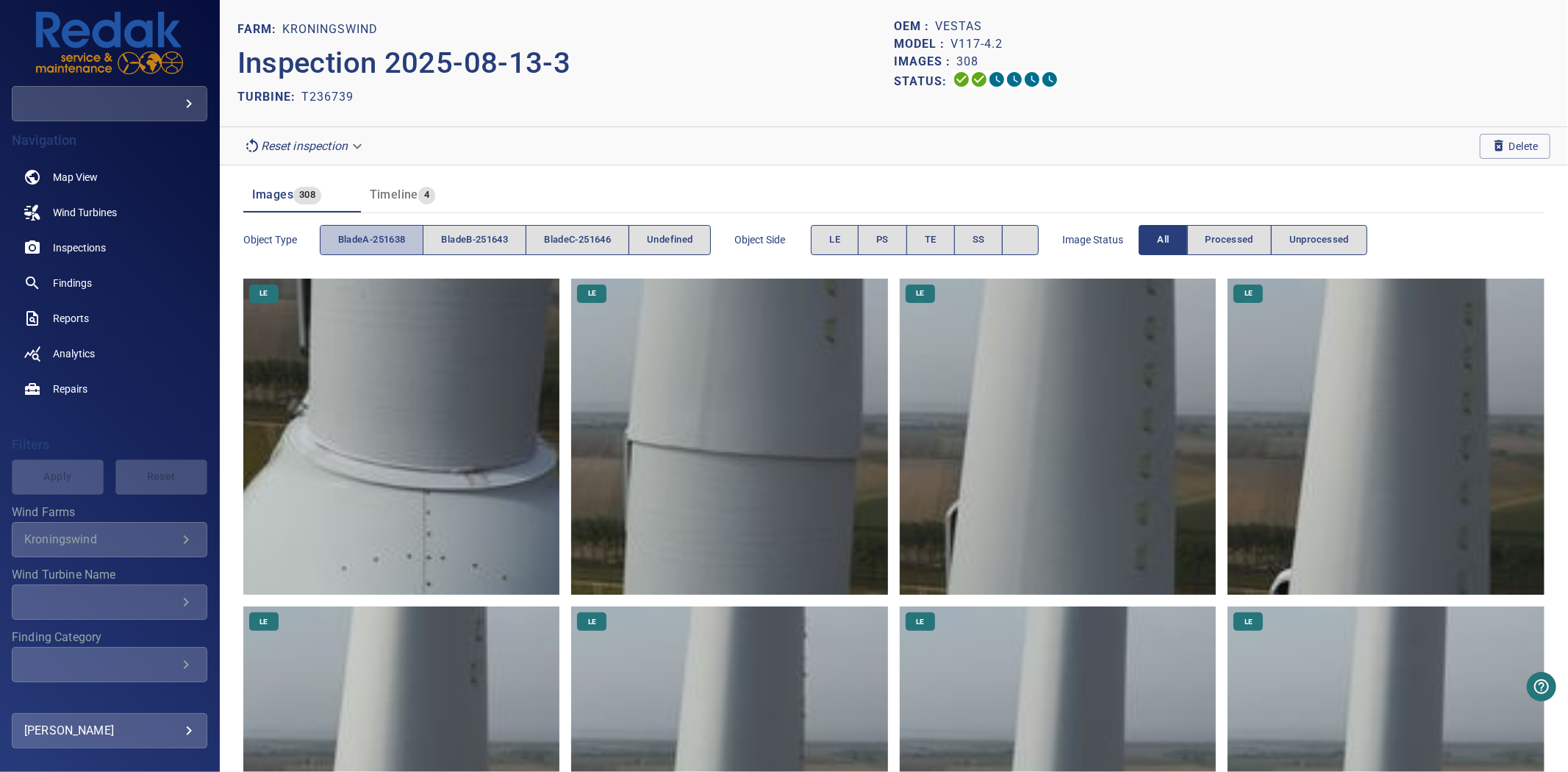
click at [354, 251] on button "bladeA-251638" at bounding box center [372, 240] width 105 height 30
click at [471, 250] on button "bladeB-251643" at bounding box center [474, 240] width 104 height 30
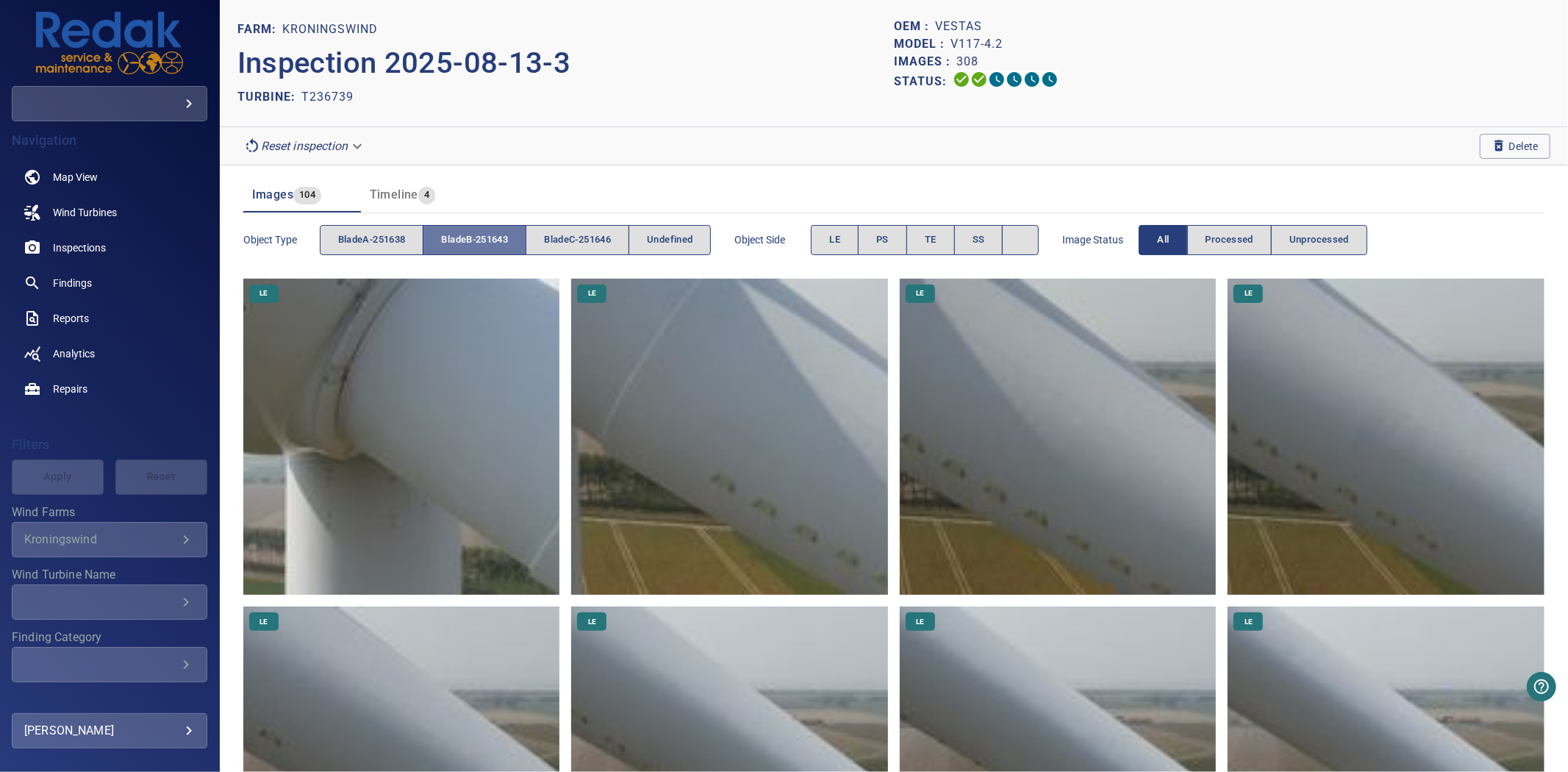
click at [471, 250] on button "bladeB-251643" at bounding box center [474, 240] width 104 height 30
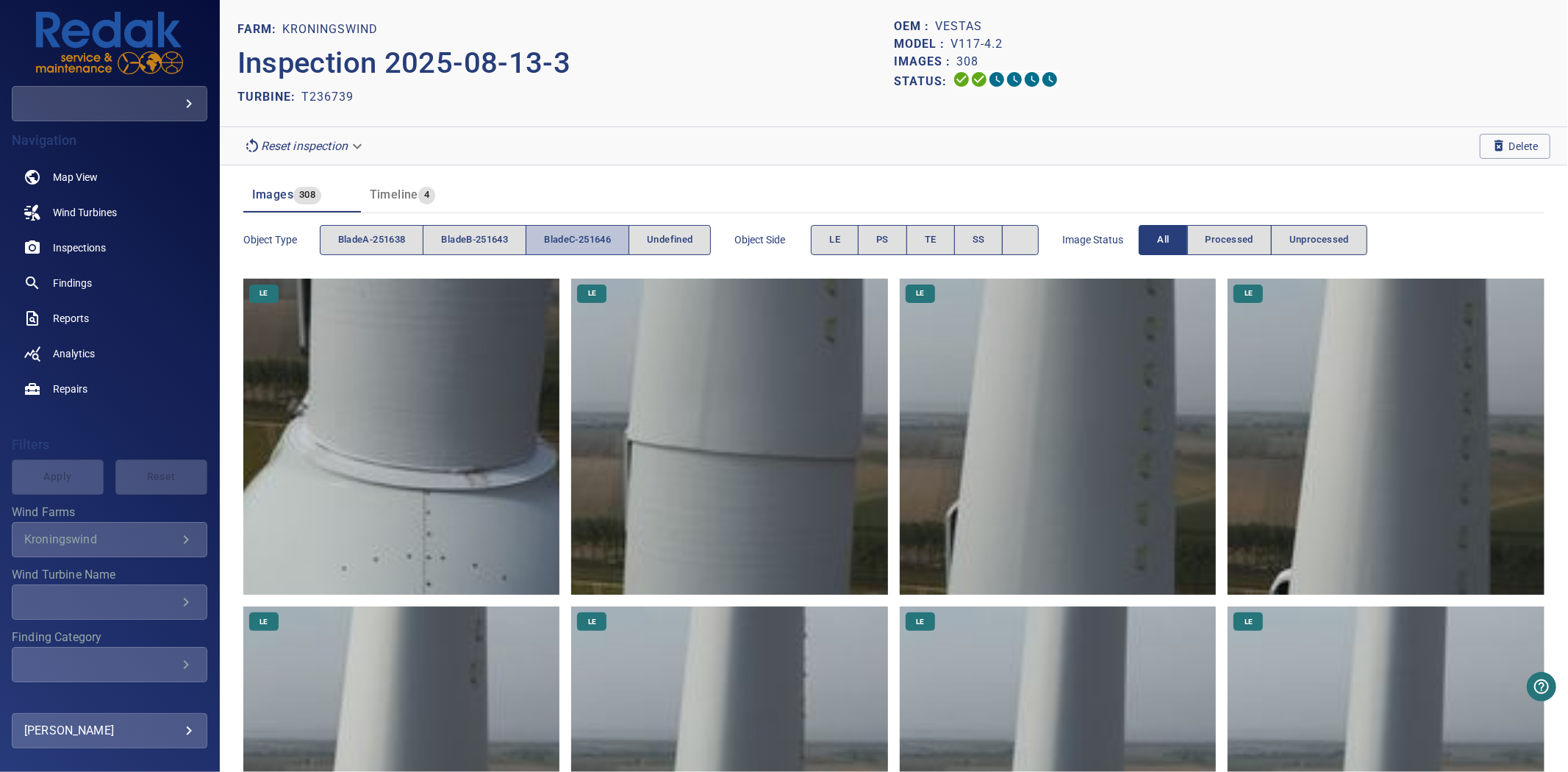
click at [579, 246] on span "bladeC-251646" at bounding box center [577, 240] width 67 height 17
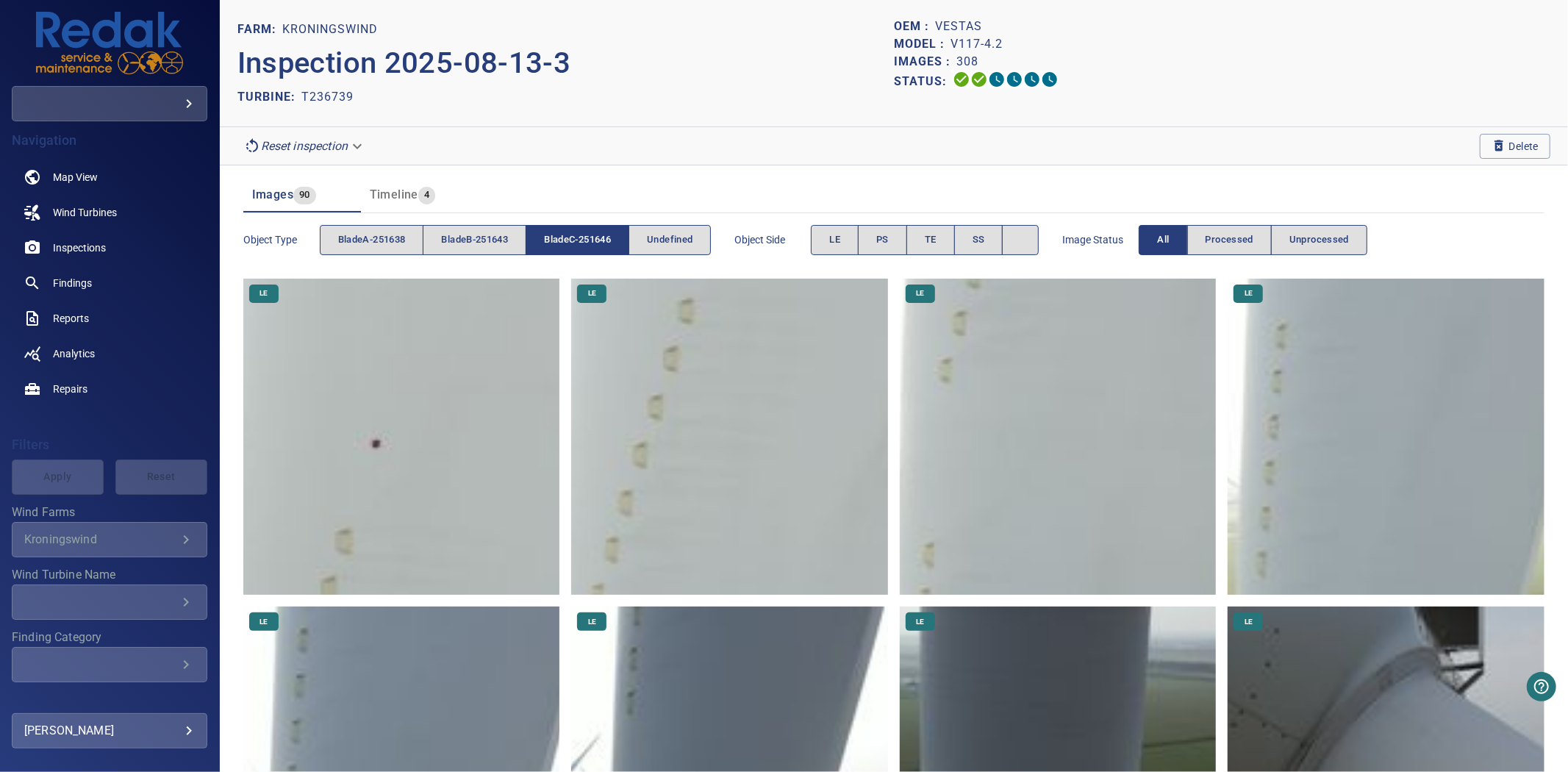
click at [579, 246] on span "bladeC-251646" at bounding box center [577, 240] width 67 height 17
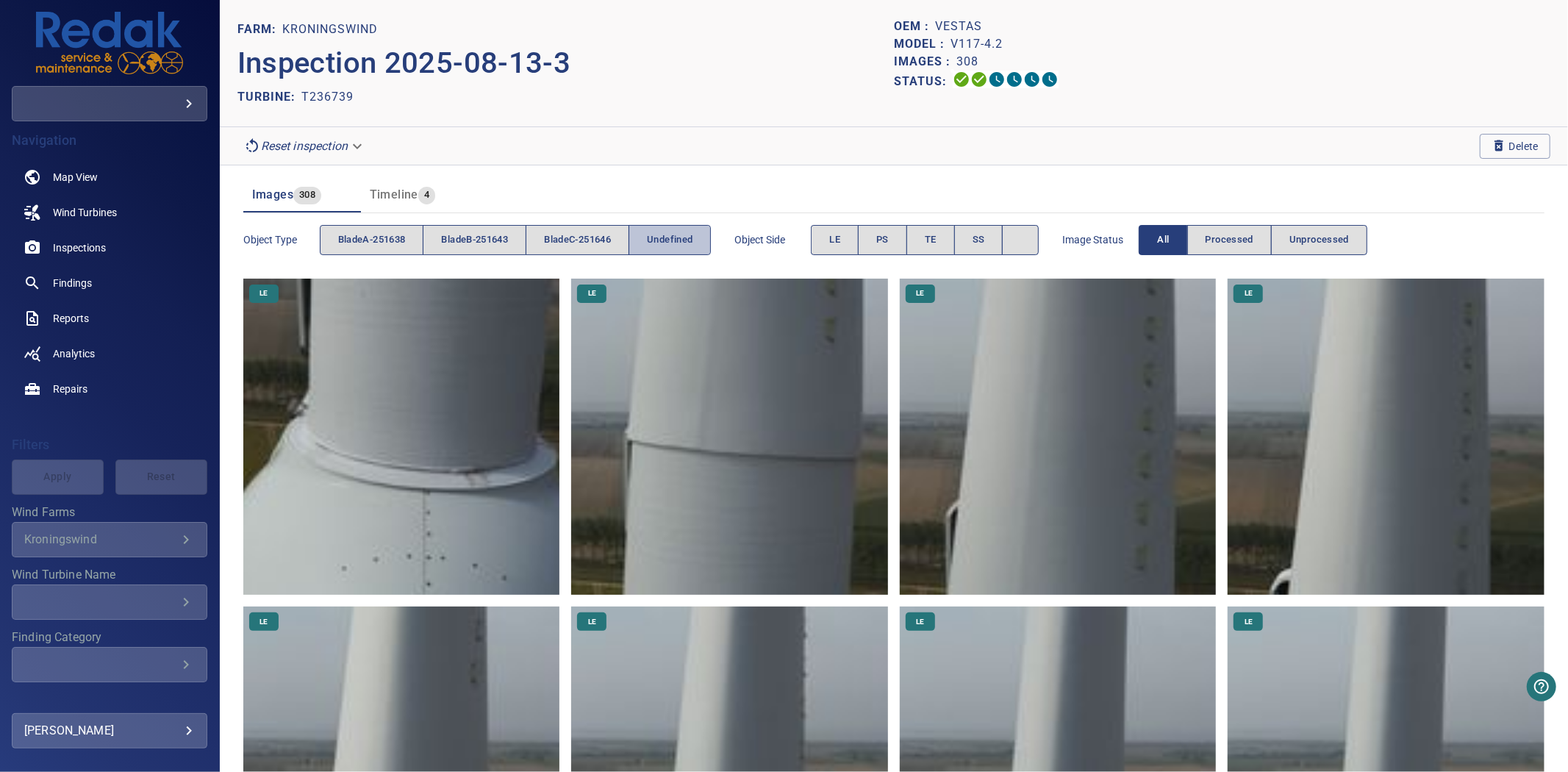
click at [677, 236] on span "undefined" at bounding box center [669, 240] width 45 height 17
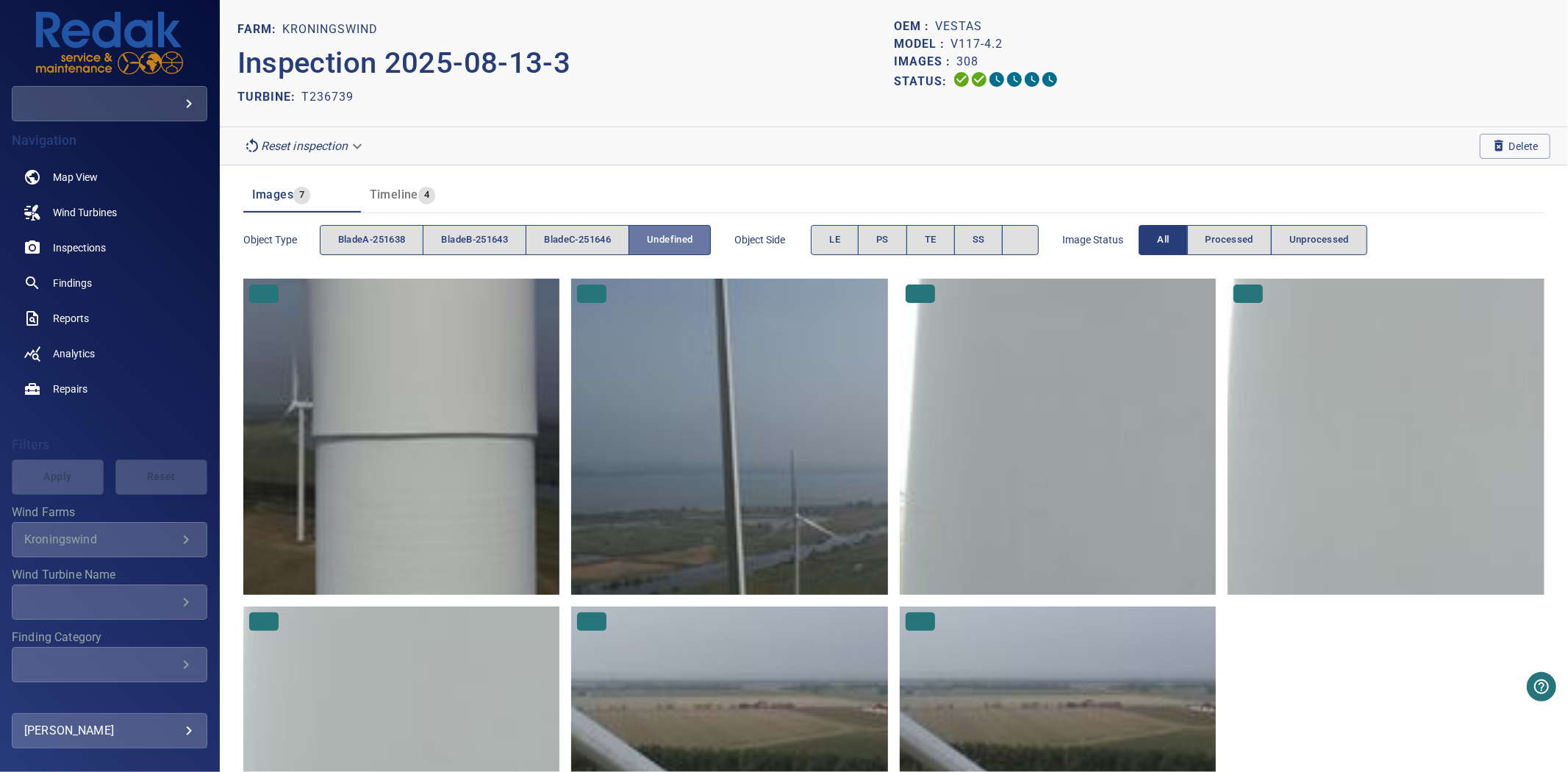
click at [677, 236] on span "undefined" at bounding box center [669, 240] width 45 height 17
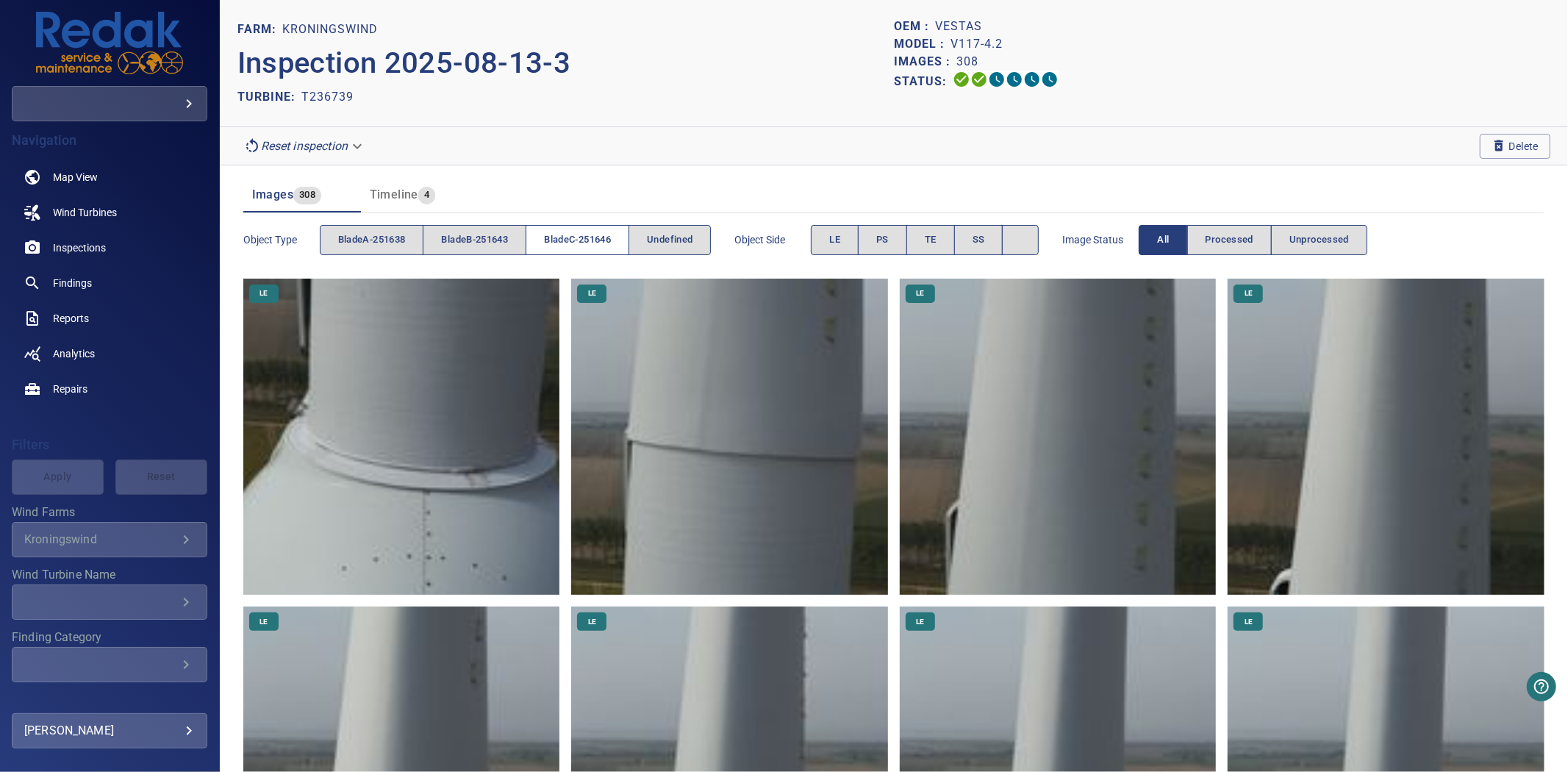
click at [628, 244] on button "bladeC-251646" at bounding box center [577, 240] width 104 height 30
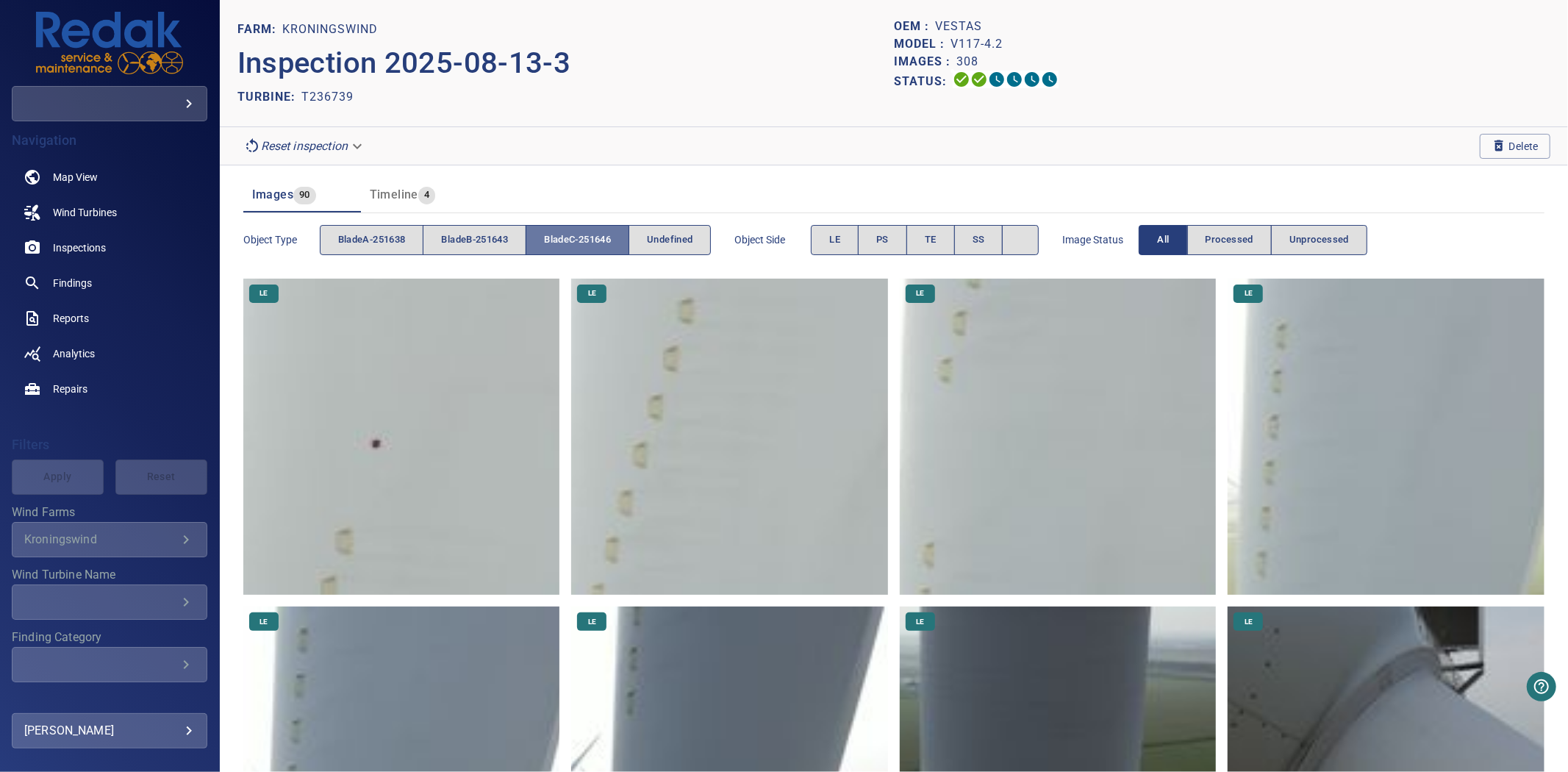
click at [627, 244] on button "bladeC-251646" at bounding box center [577, 240] width 104 height 30
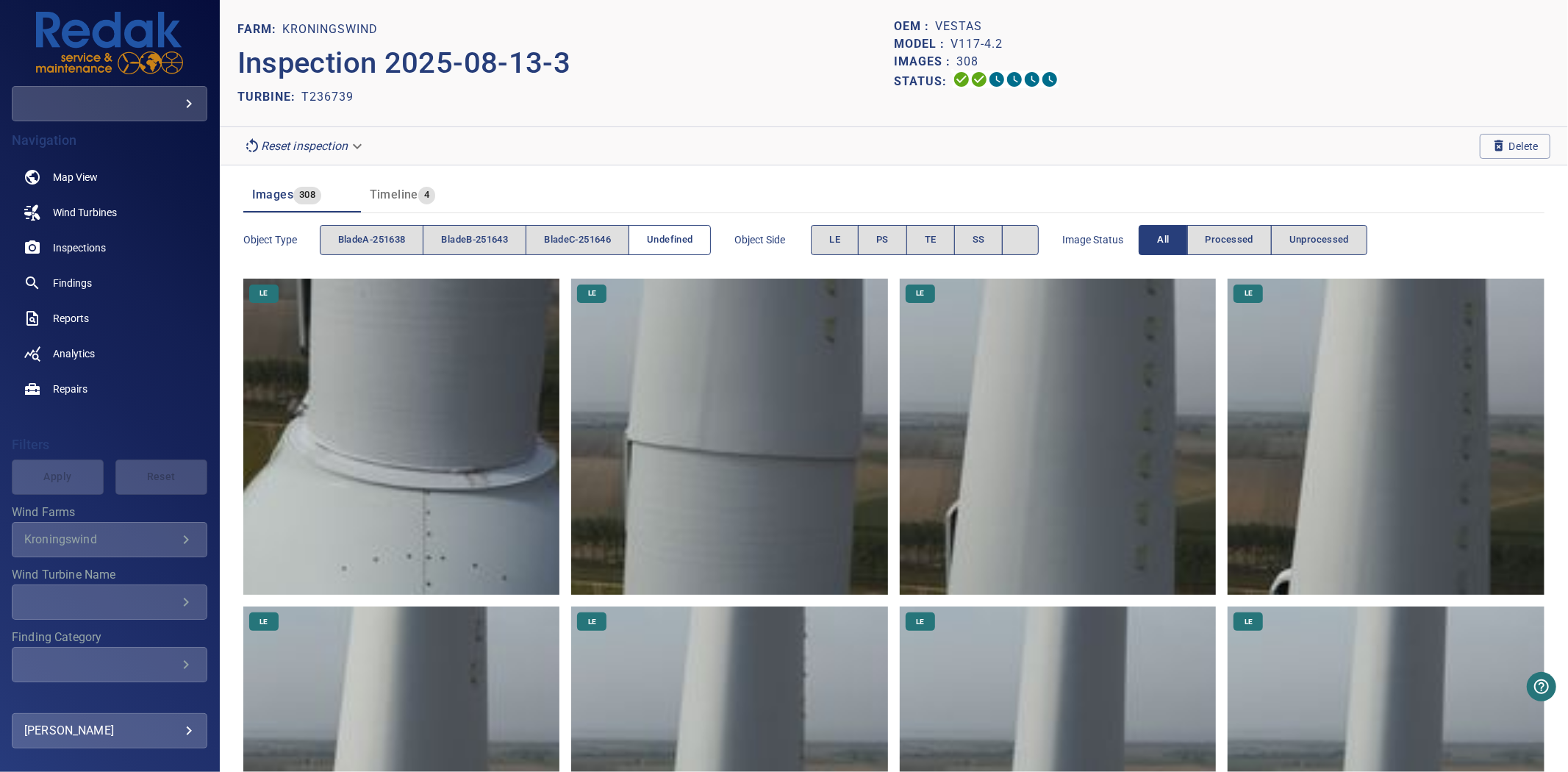
click at [677, 244] on span "undefined" at bounding box center [669, 240] width 45 height 17
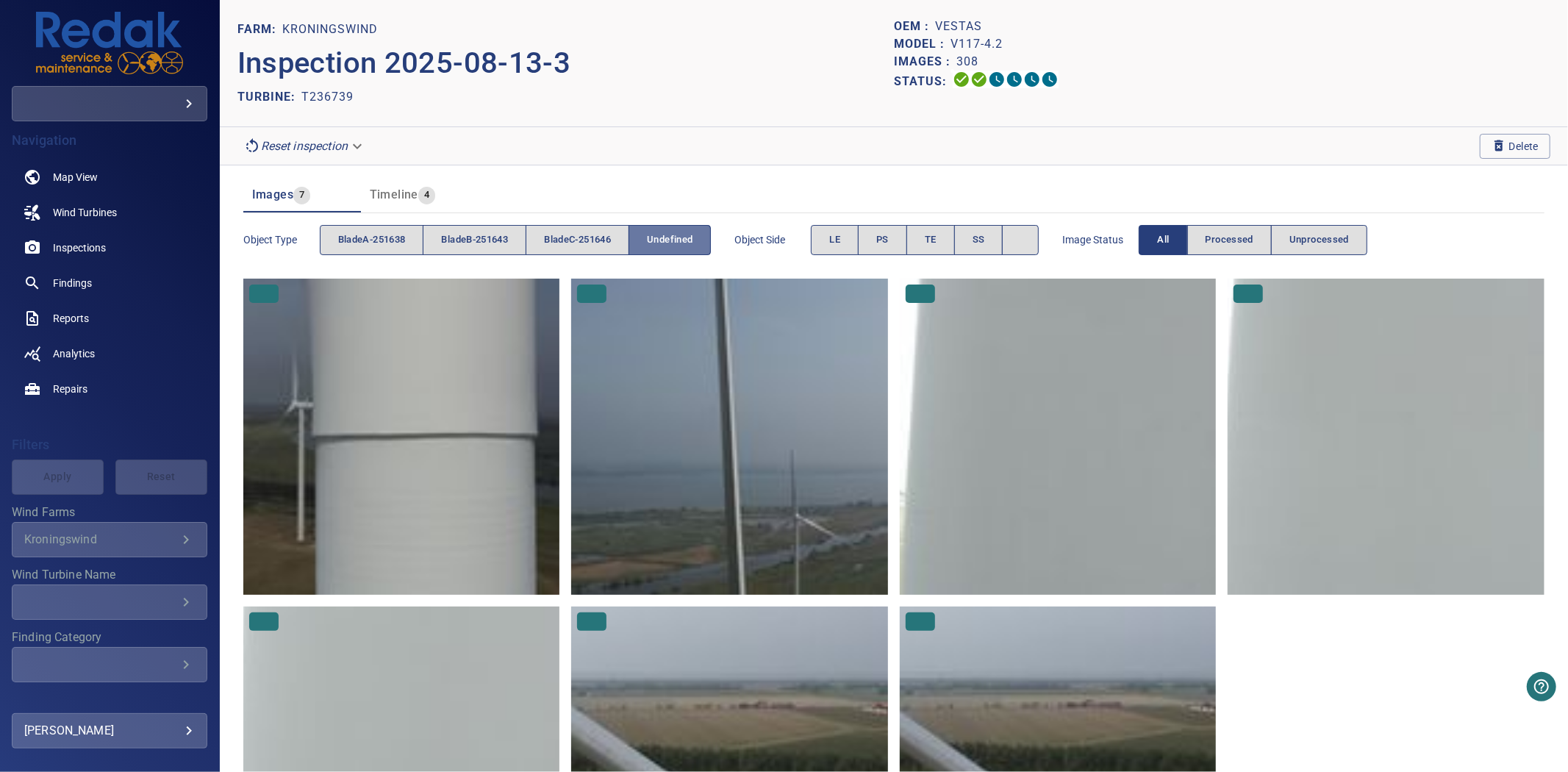
click at [677, 244] on span "undefined" at bounding box center [669, 240] width 45 height 17
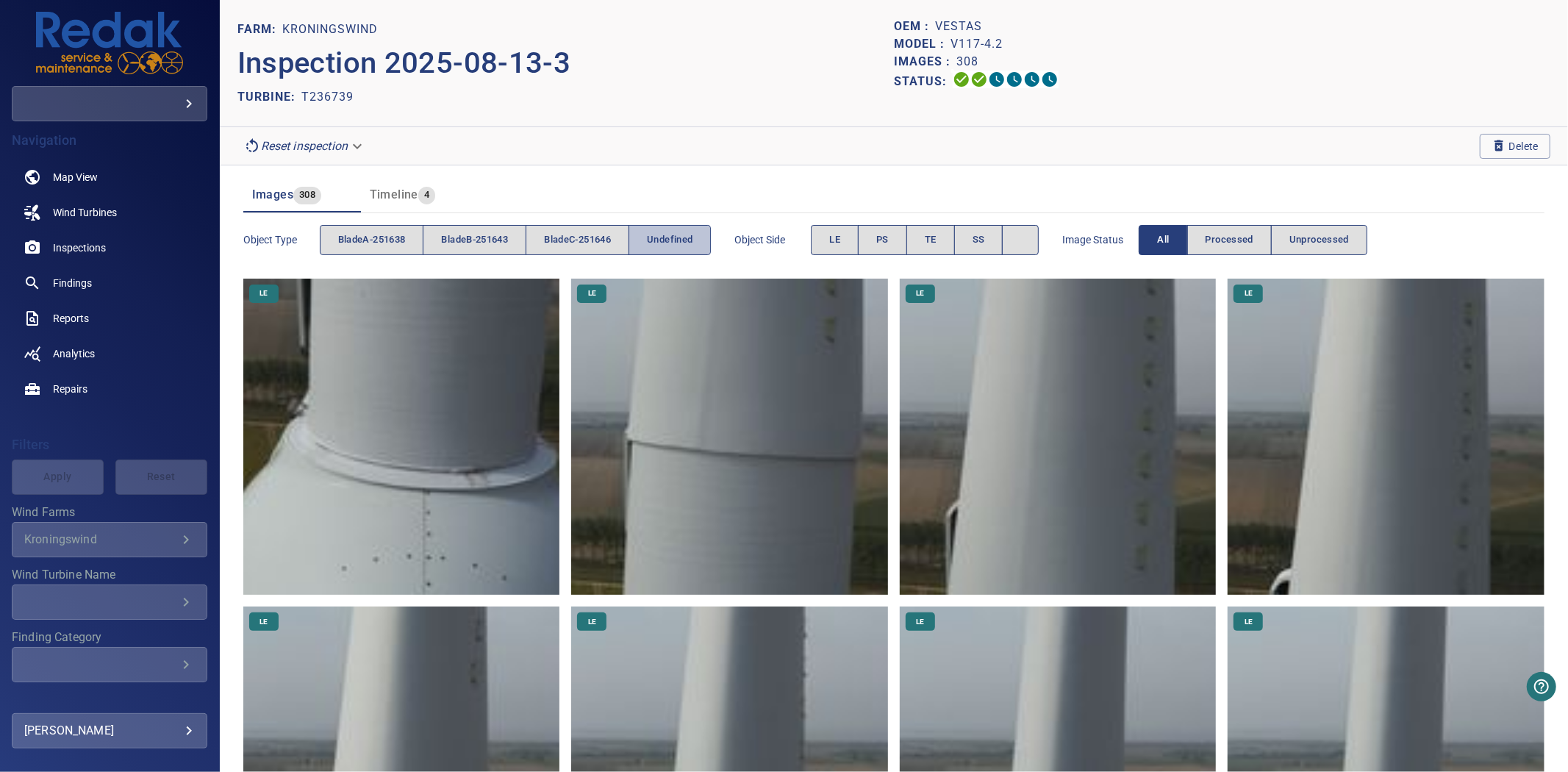
click at [658, 233] on span "undefined" at bounding box center [669, 240] width 45 height 17
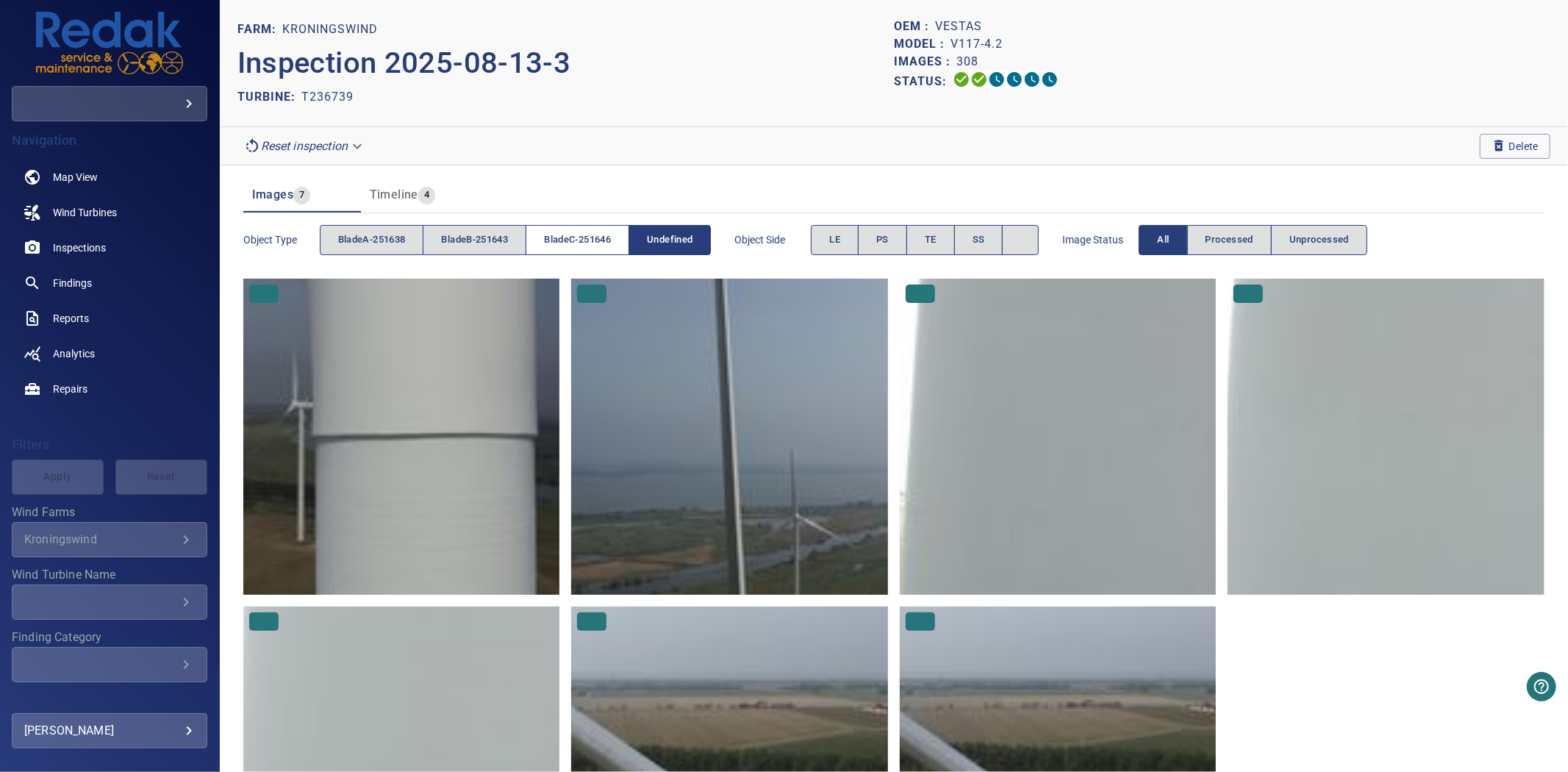
click at [588, 236] on span "bladeC-251646" at bounding box center [577, 240] width 67 height 17
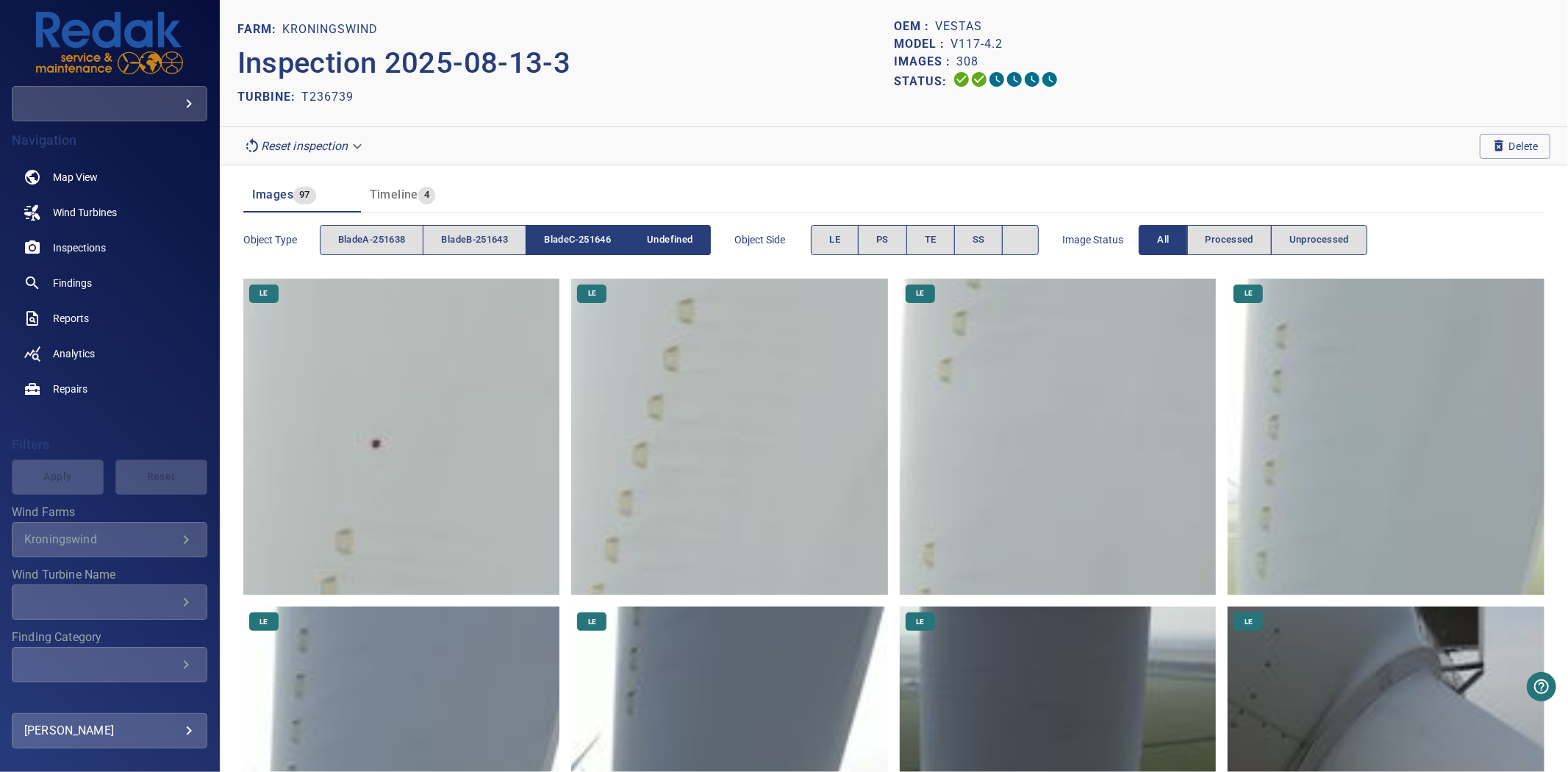
click at [684, 229] on button "undefined" at bounding box center [669, 240] width 82 height 30
click at [585, 229] on button "bladeC-251646" at bounding box center [577, 240] width 104 height 30
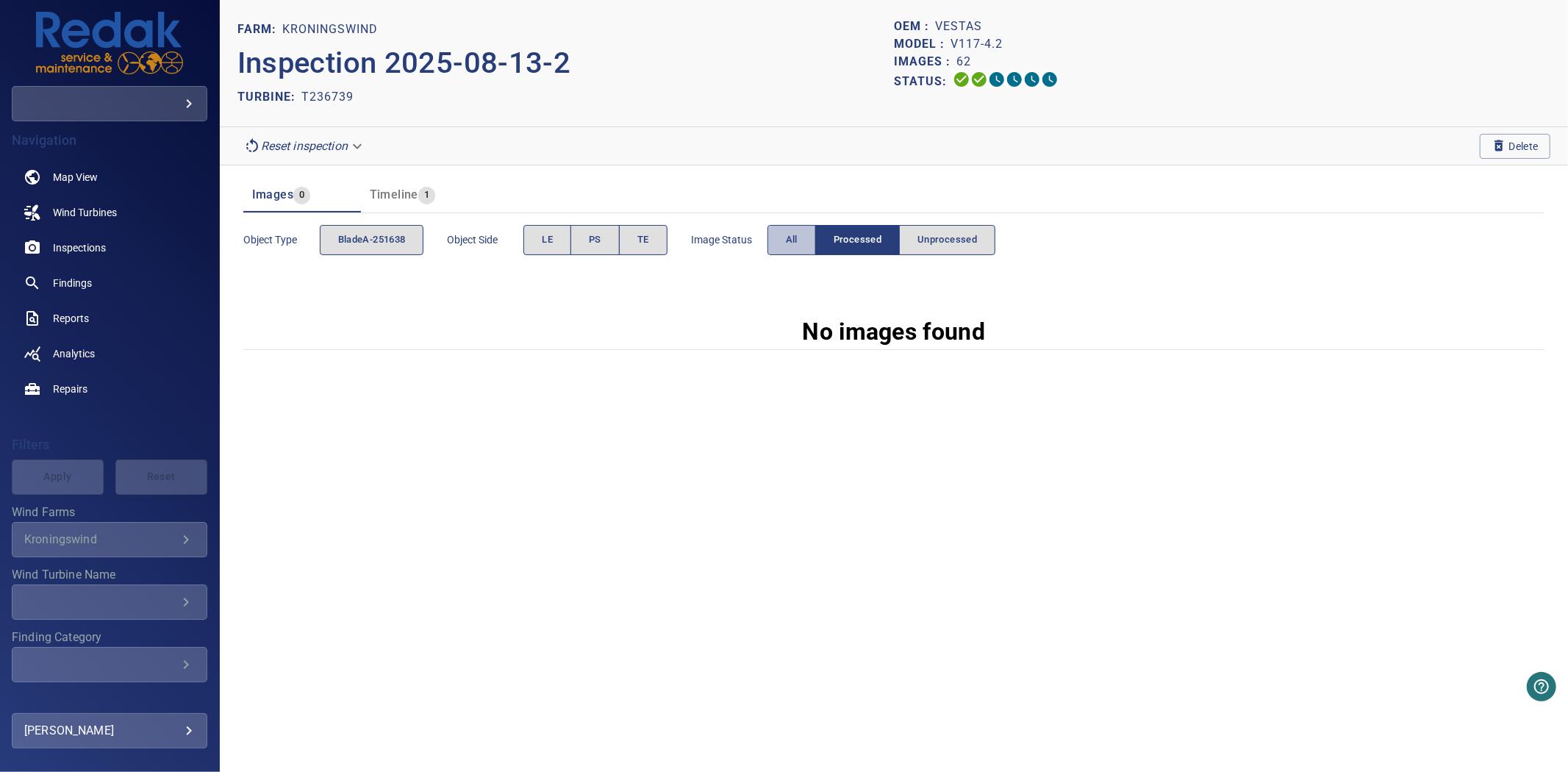
click at [778, 248] on button "All" at bounding box center [792, 240] width 48 height 30
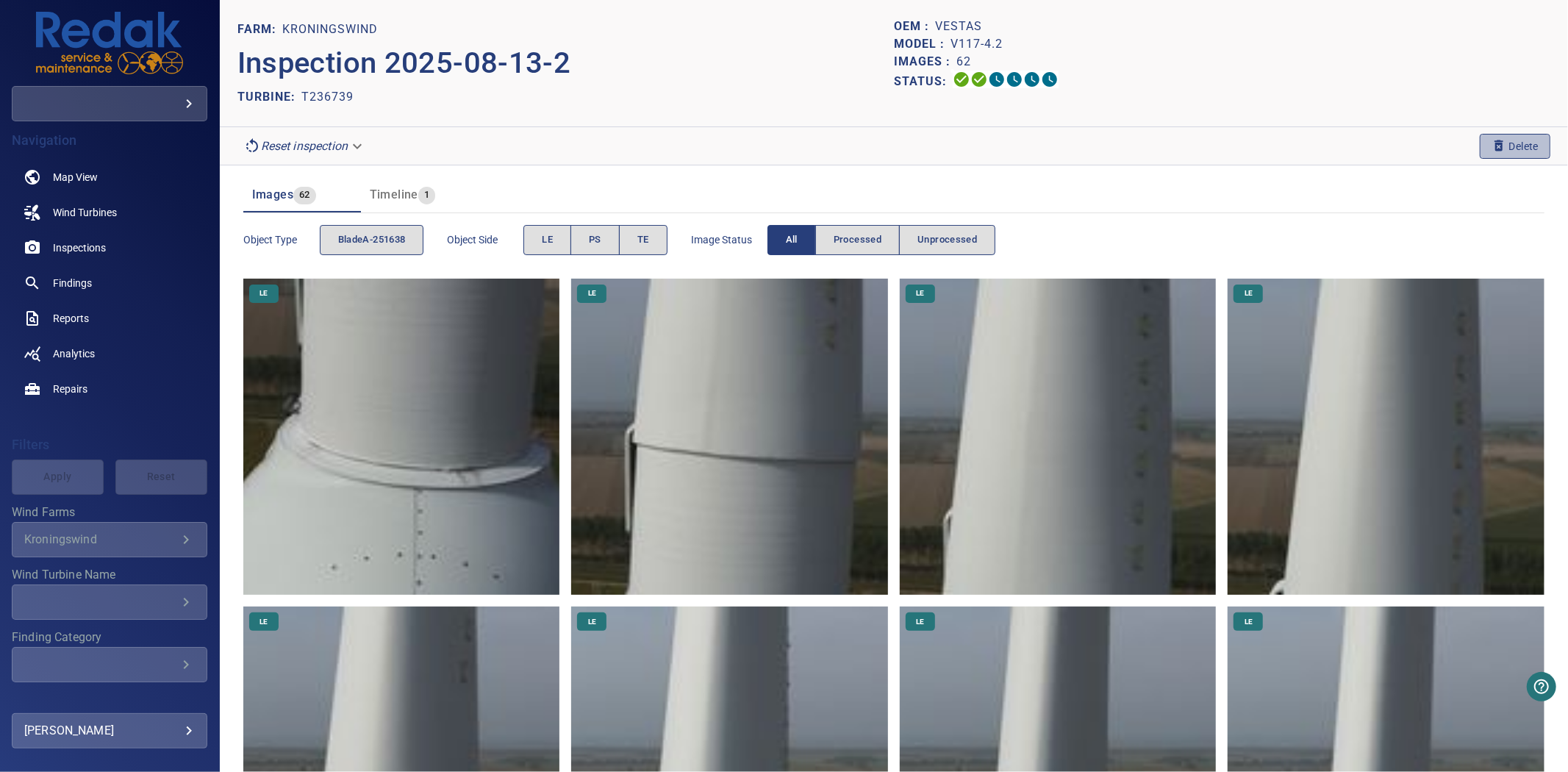
click at [1492, 138] on icon "button" at bounding box center [1499, 145] width 15 height 15
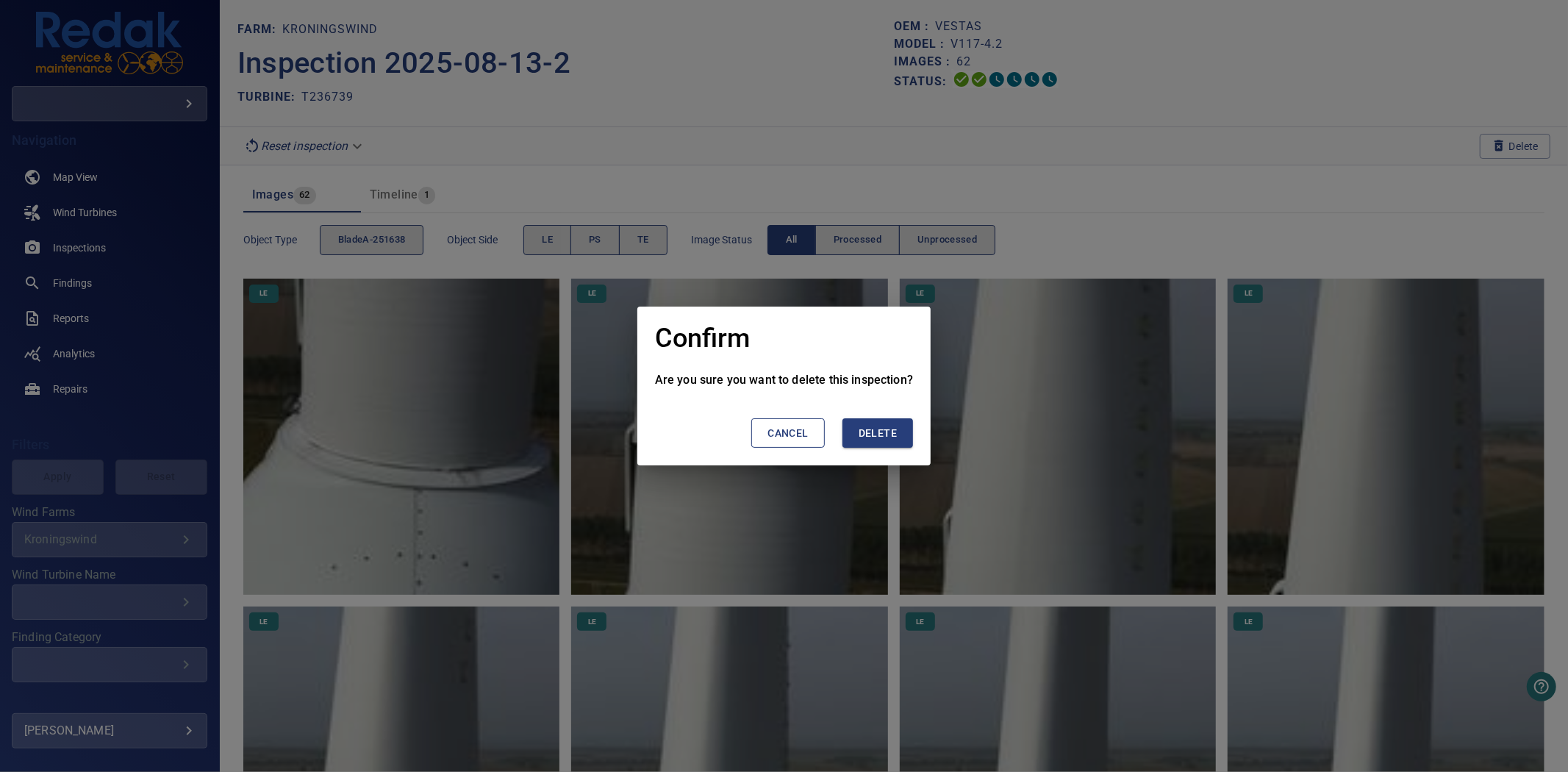
click at [885, 430] on span "Delete" at bounding box center [878, 433] width 38 height 18
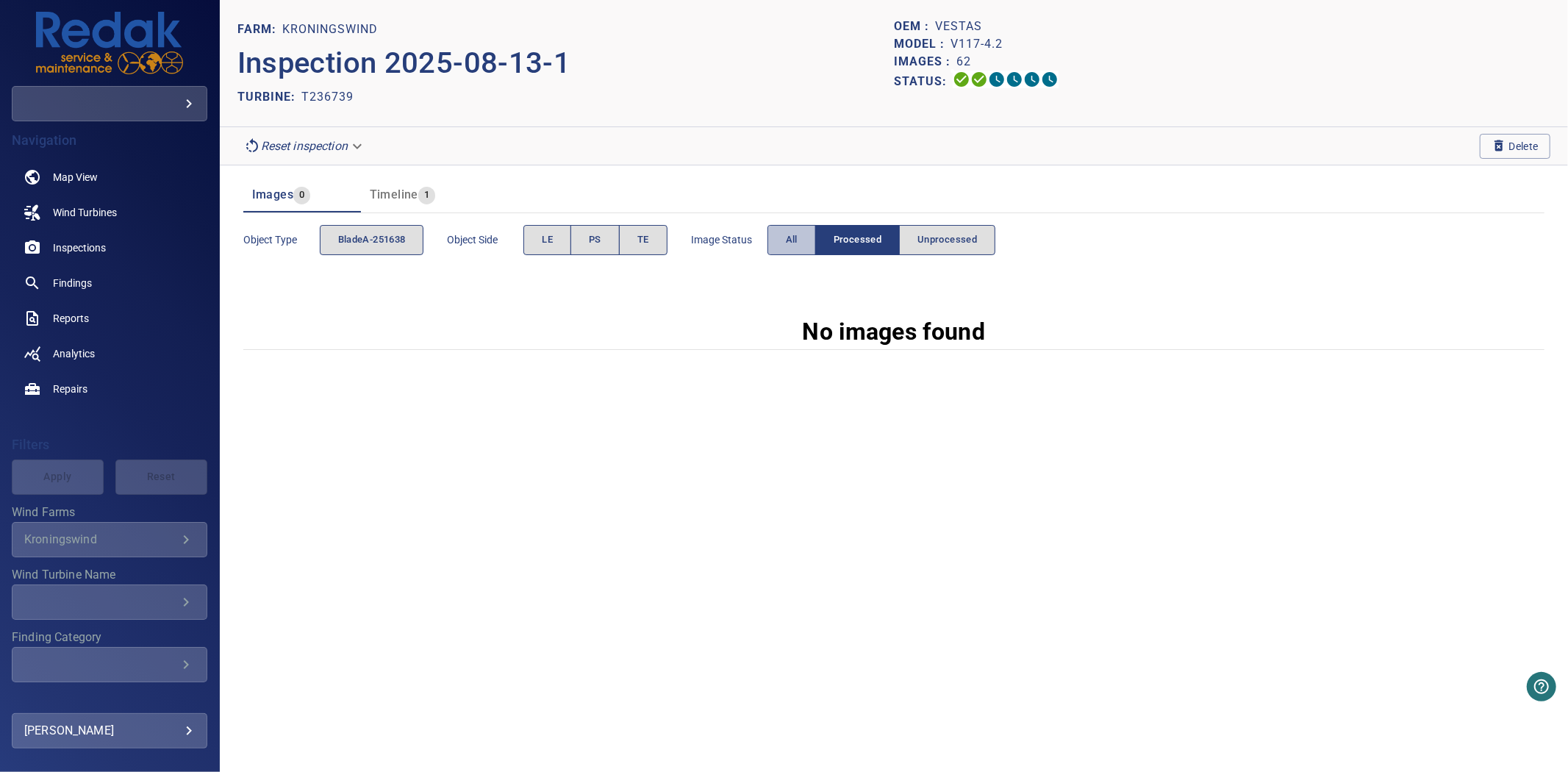
click at [776, 250] on button "All" at bounding box center [792, 240] width 48 height 30
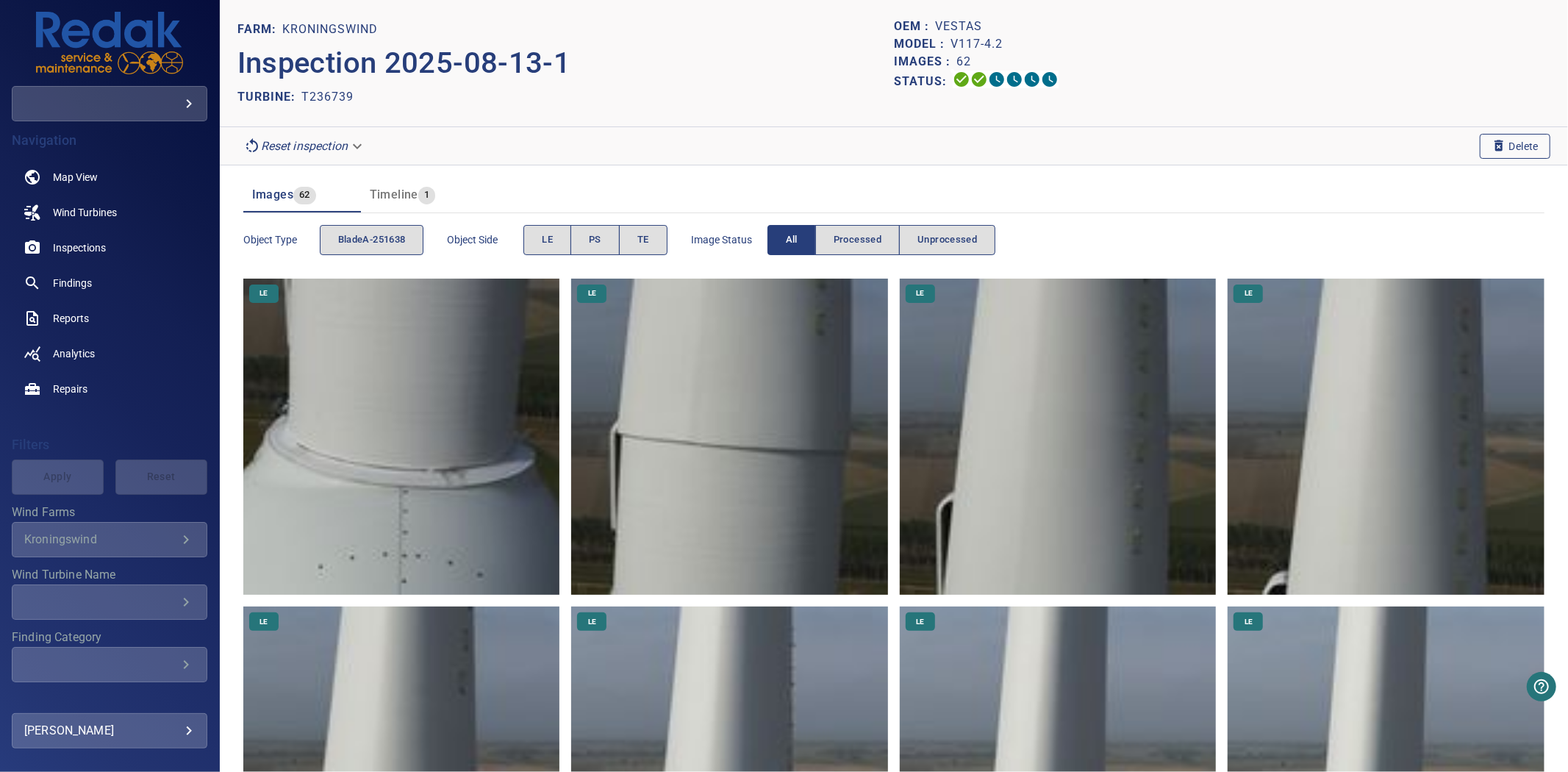
click at [1502, 156] on button "Delete" at bounding box center [1515, 147] width 71 height 25
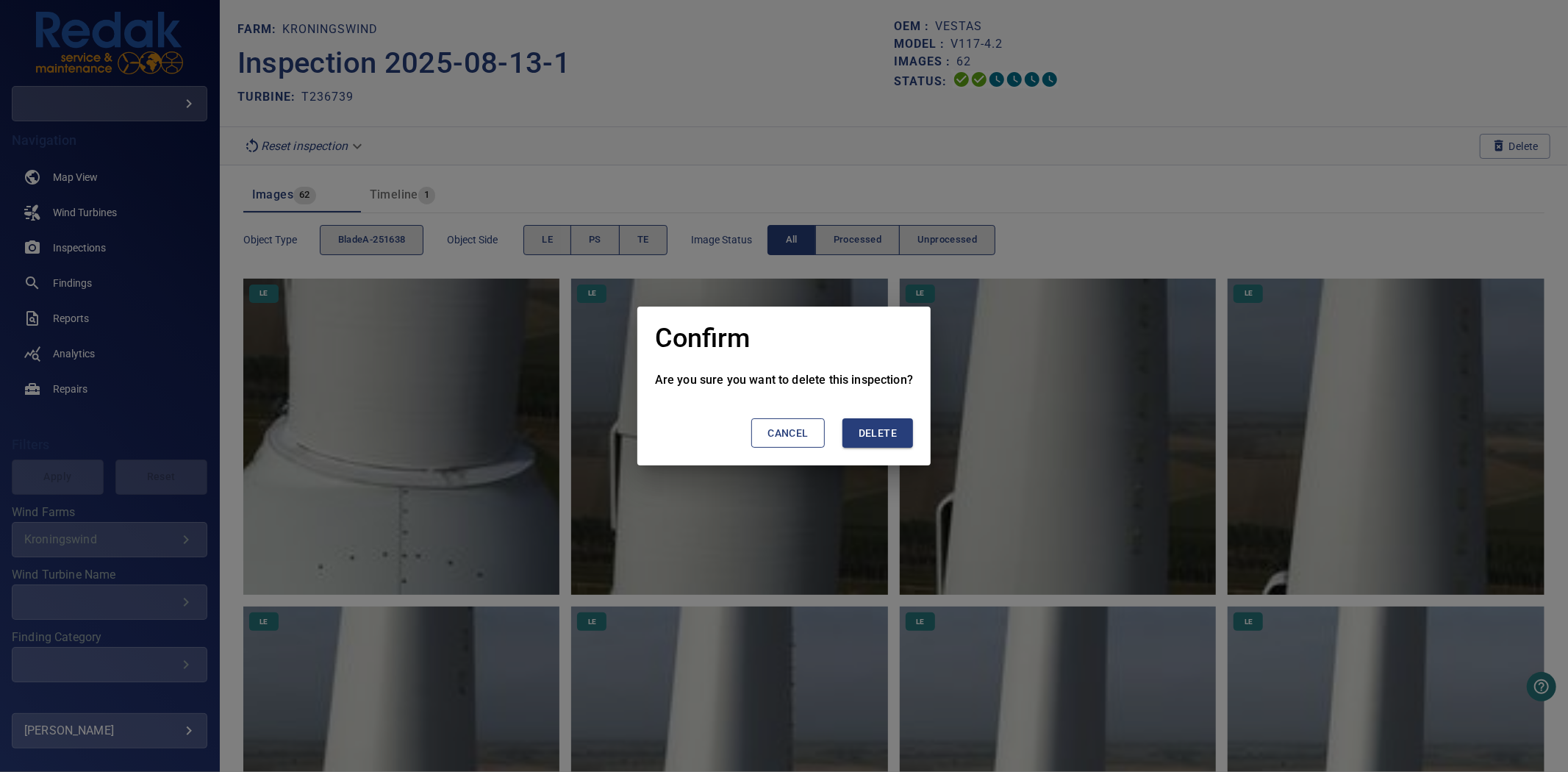
click at [872, 435] on span "Delete" at bounding box center [878, 433] width 38 height 18
